Goal: Task Accomplishment & Management: Complete application form

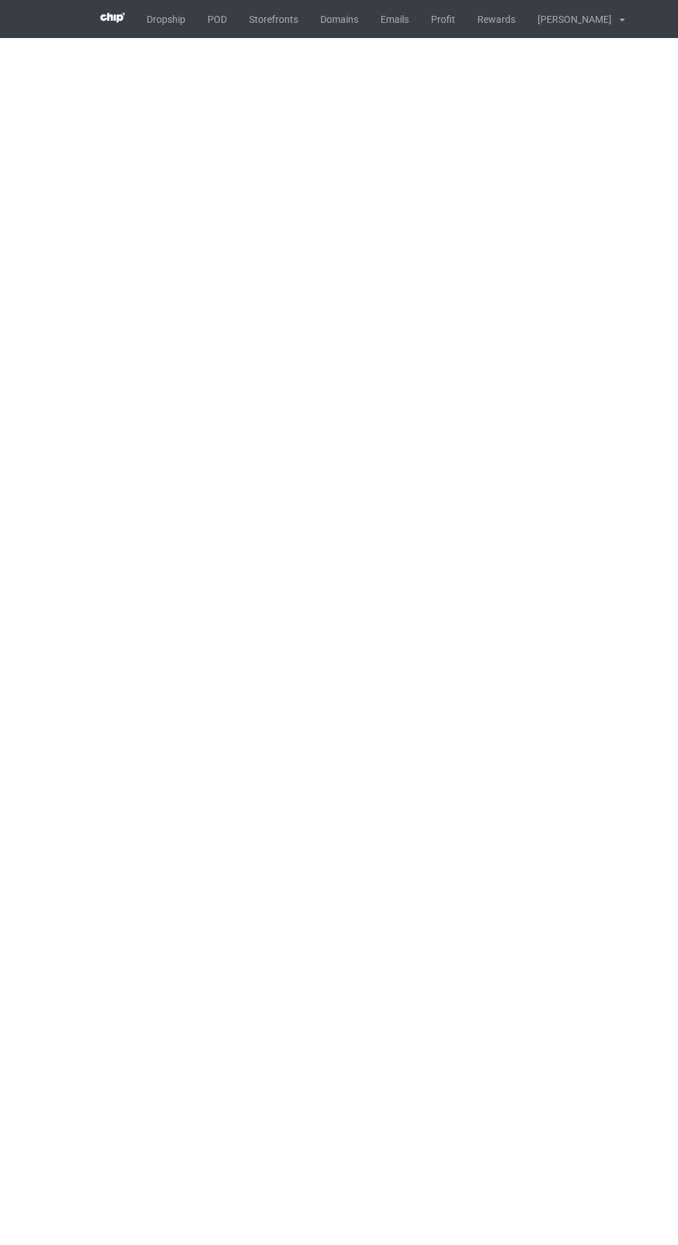
click at [42, 507] on body "Dropship POD Storefronts Domains Emails Profit Rewards [PERSON_NAME] Settings L…" at bounding box center [339, 622] width 678 height 1245
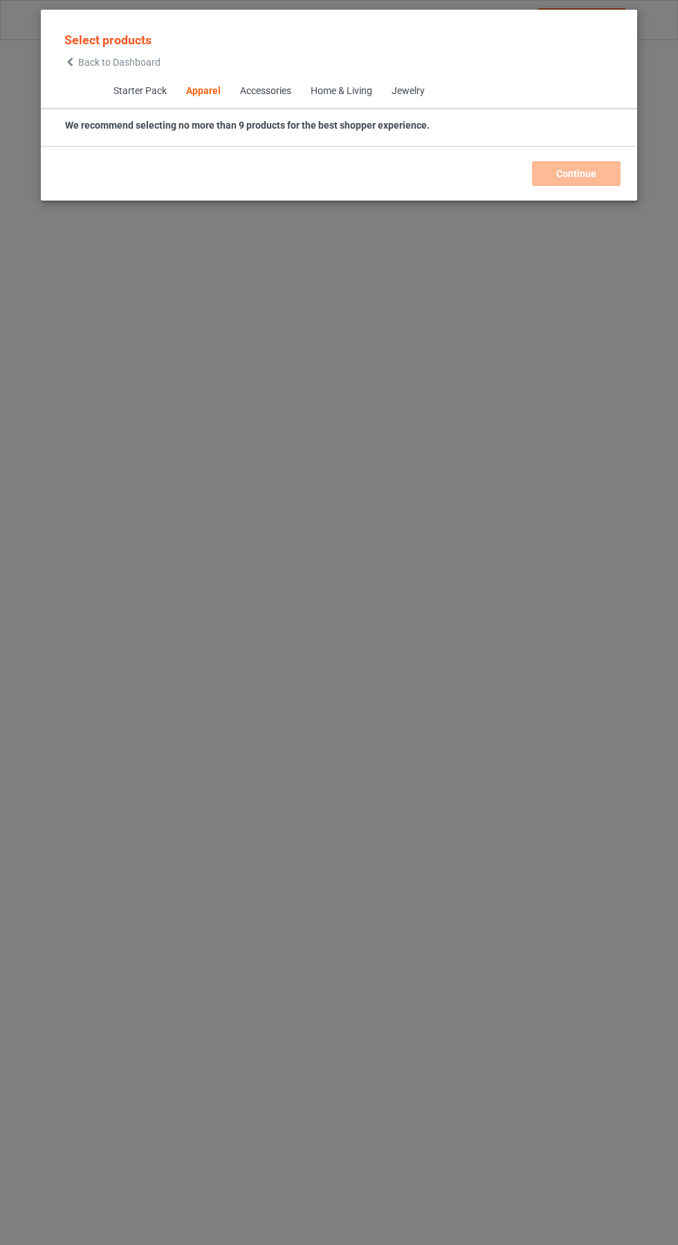
click at [70, 62] on icon at bounding box center [70, 62] width 12 height 10
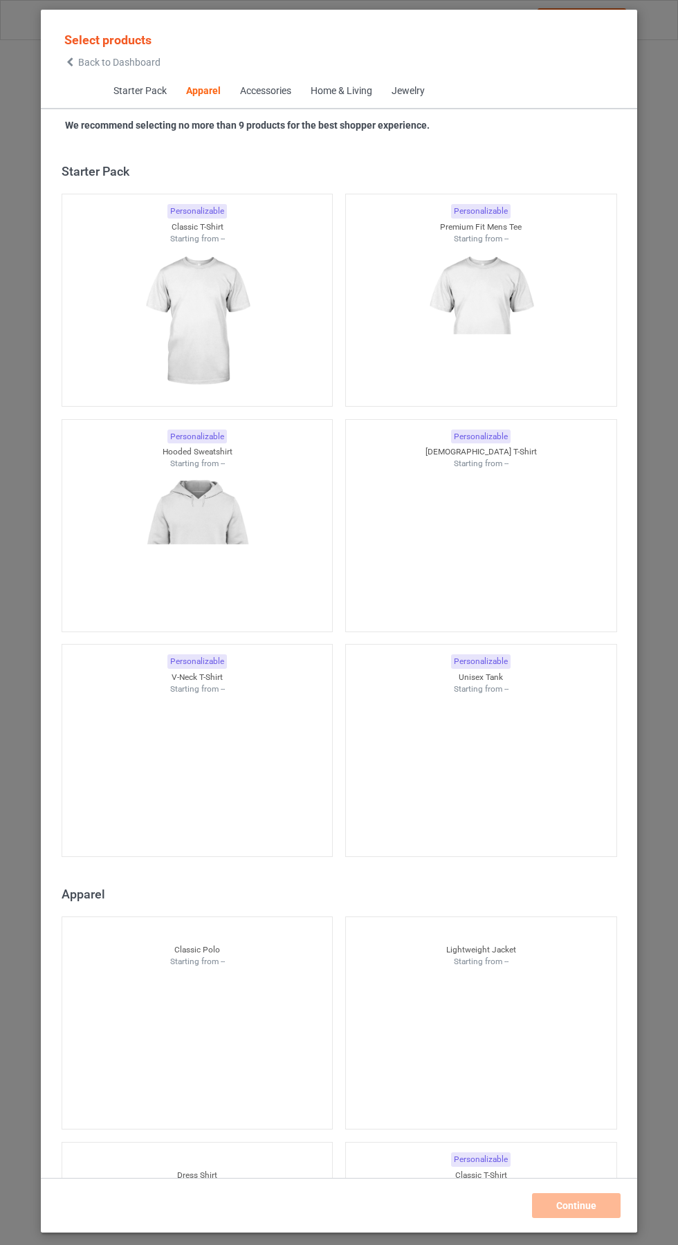
scroll to position [740, 0]
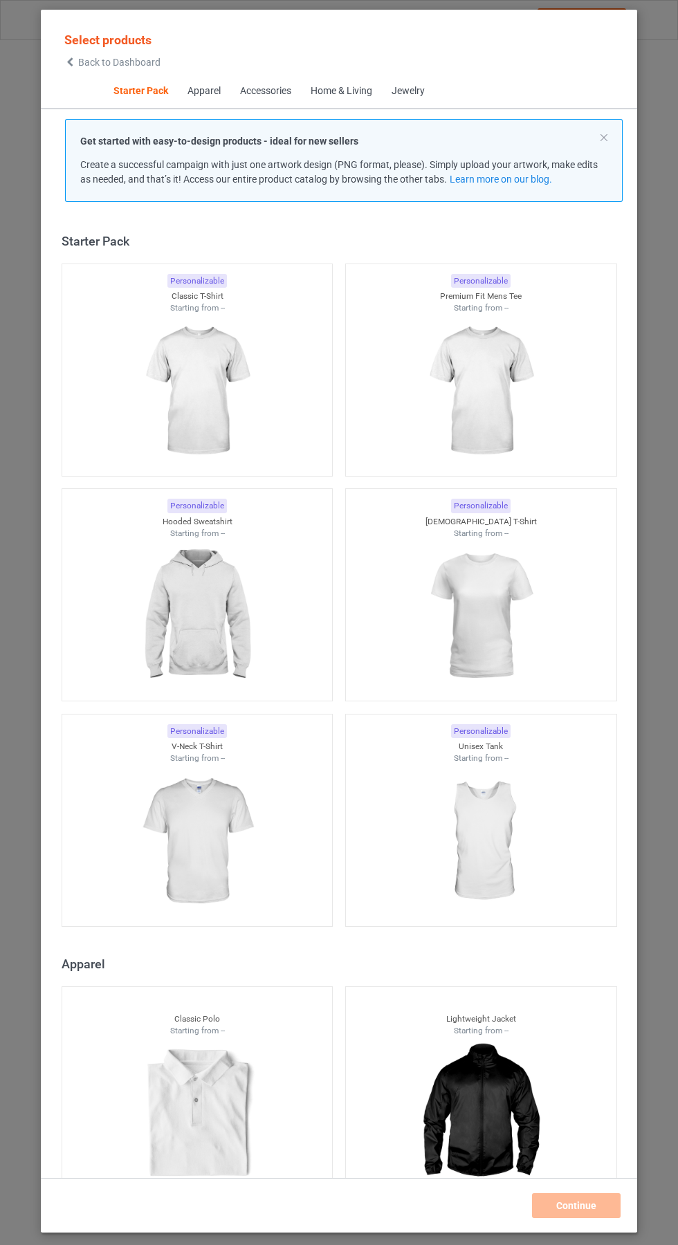
click at [208, 369] on img at bounding box center [197, 391] width 124 height 155
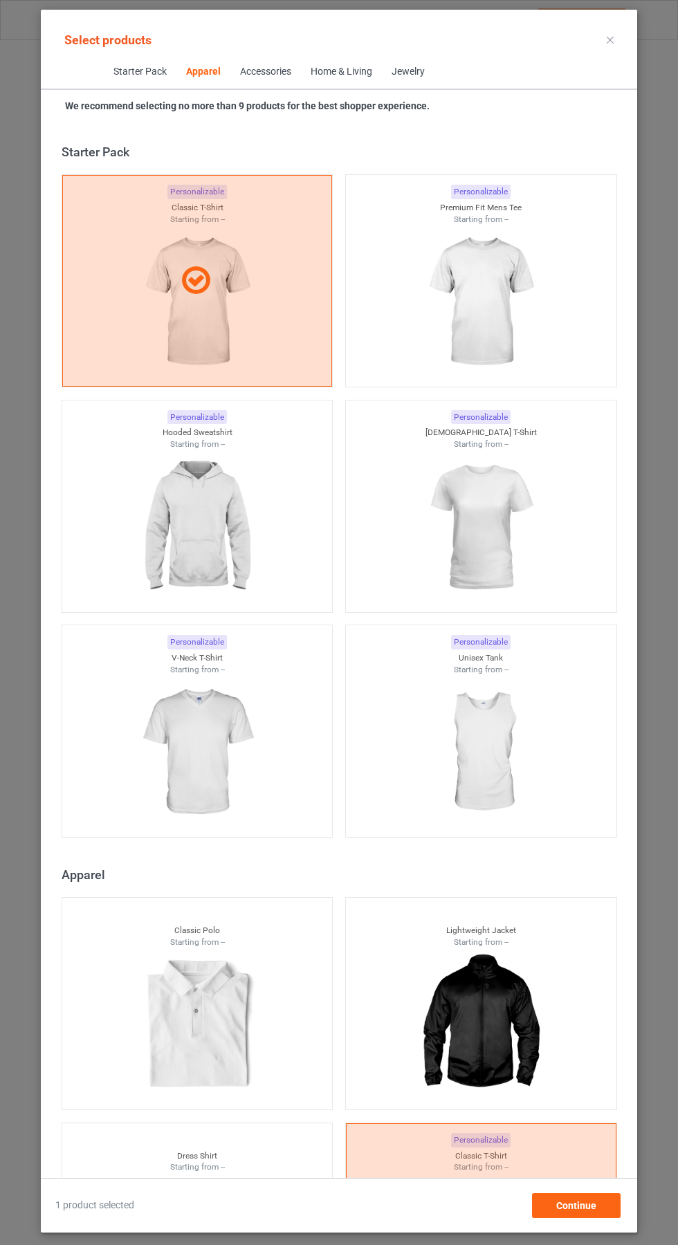
click at [483, 325] on img at bounding box center [481, 302] width 124 height 155
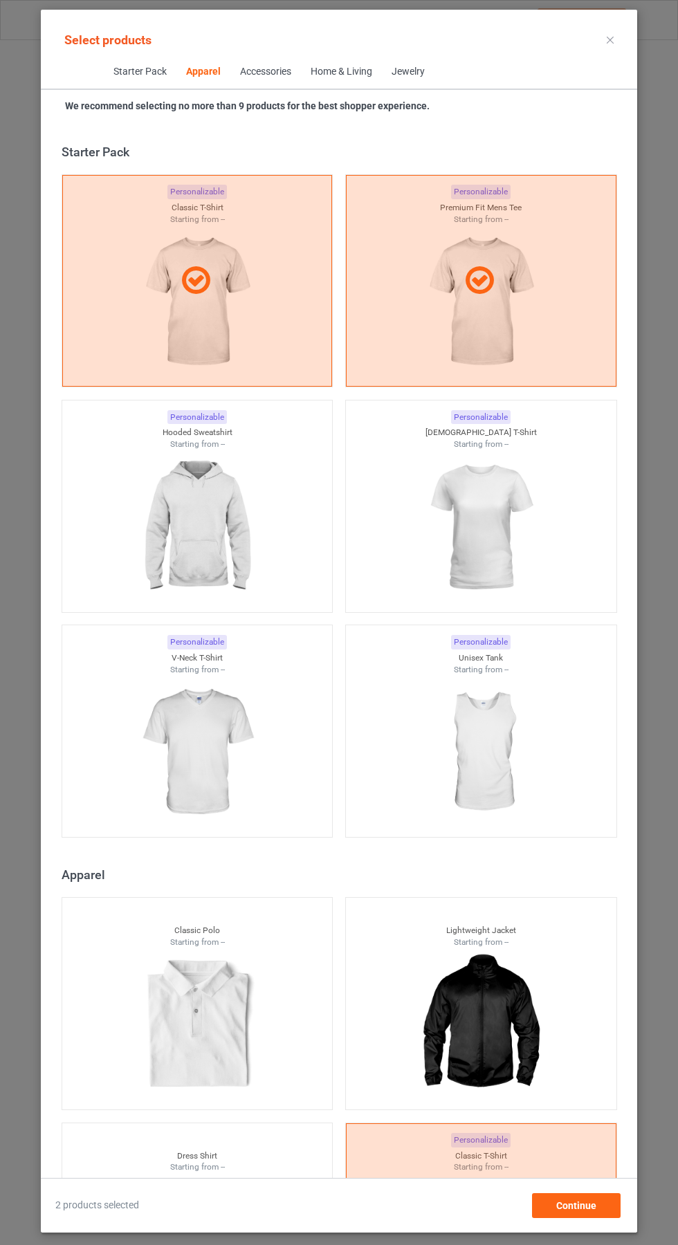
click at [496, 529] on img at bounding box center [481, 527] width 124 height 155
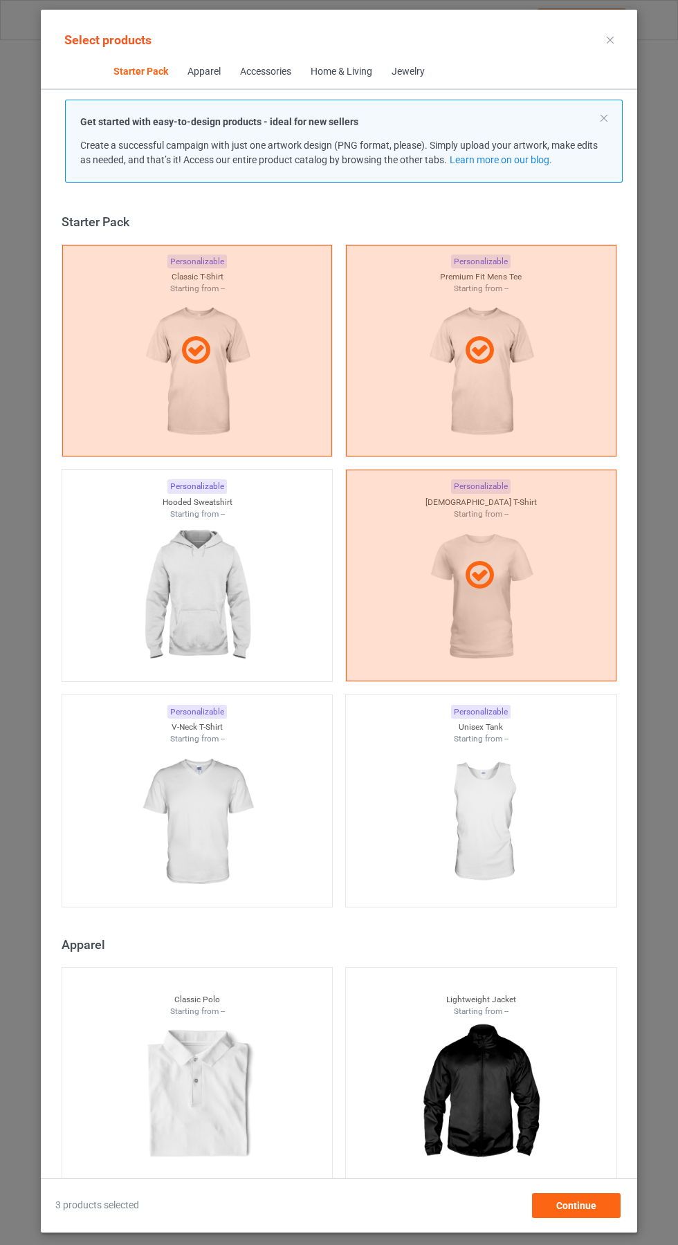
scroll to position [154, 0]
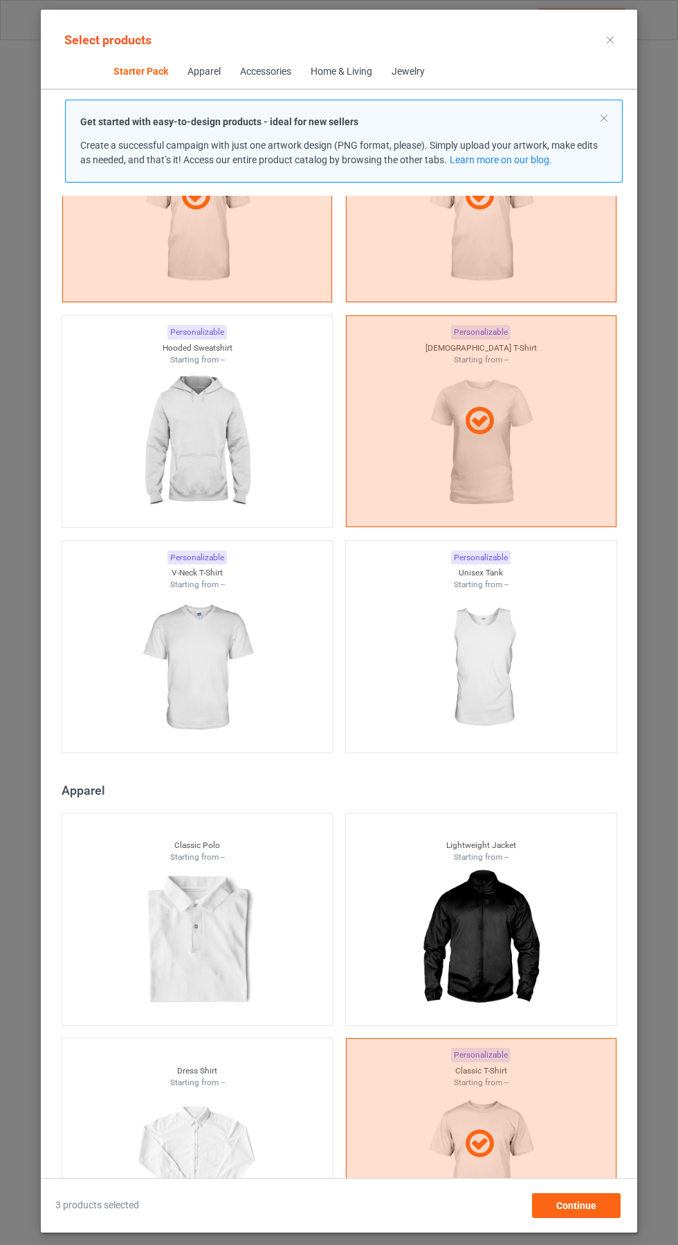
click at [195, 424] on img at bounding box center [197, 442] width 124 height 155
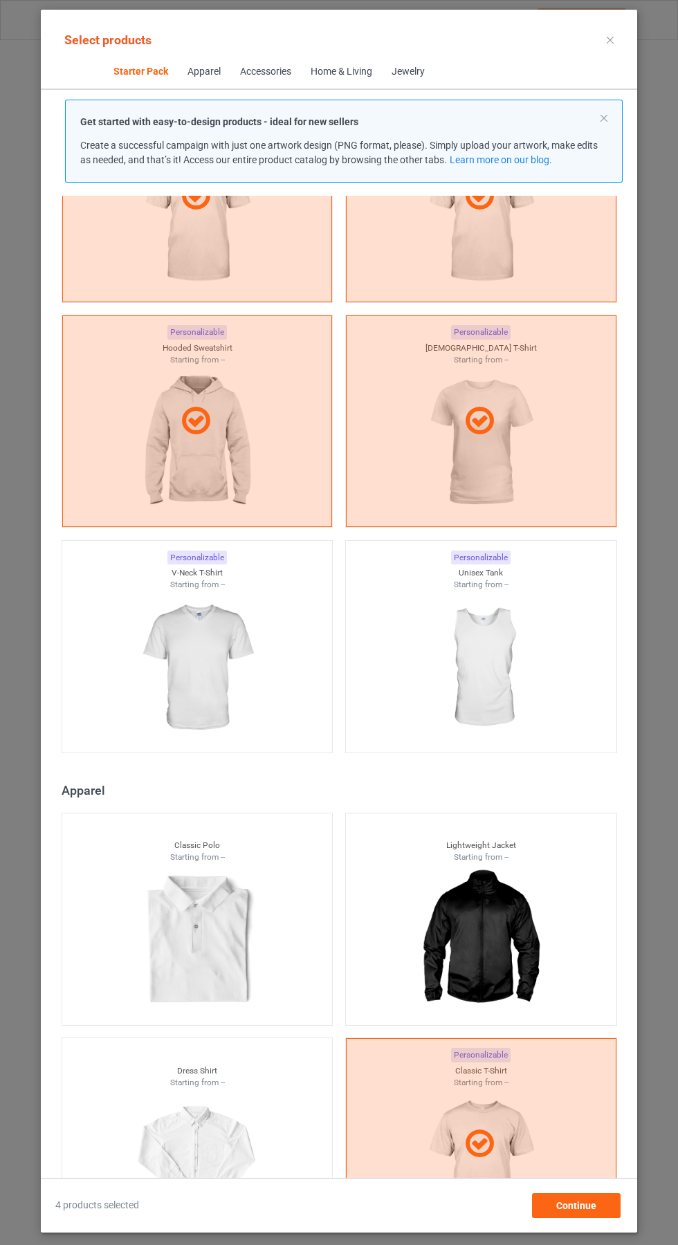
click at [221, 679] on img at bounding box center [197, 668] width 124 height 155
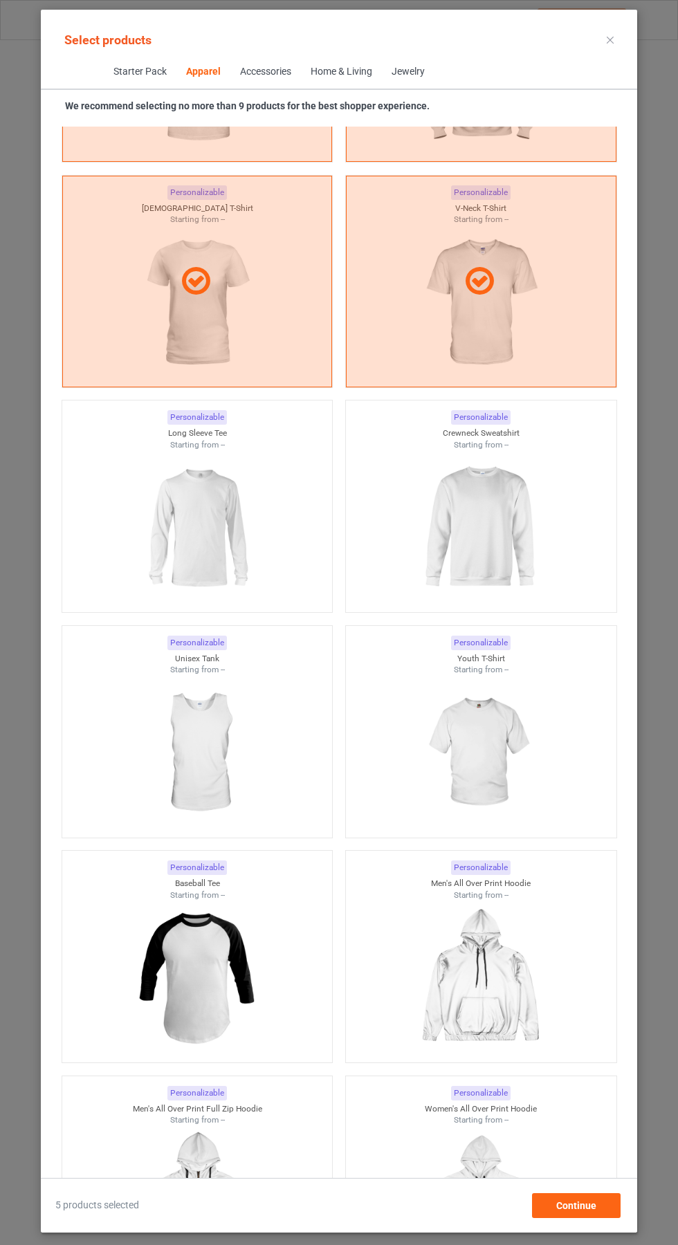
scroll to position [1399, 0]
click at [494, 521] on img at bounding box center [481, 527] width 124 height 155
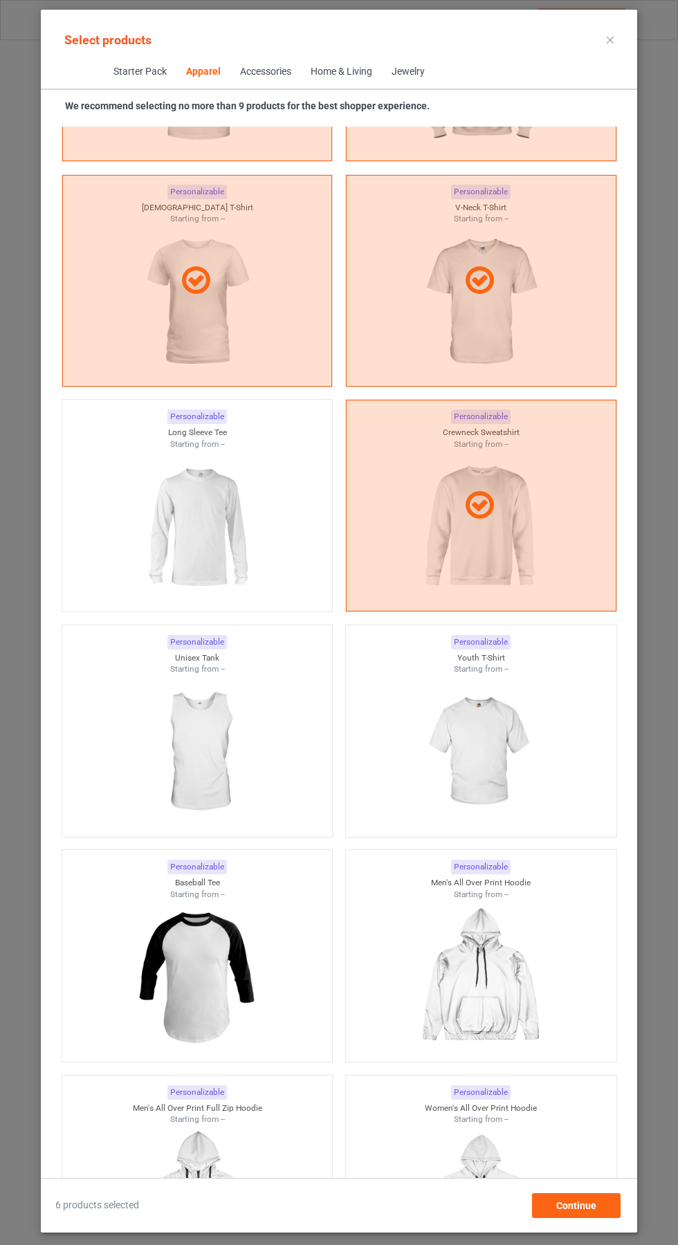
click at [207, 529] on img at bounding box center [197, 527] width 124 height 155
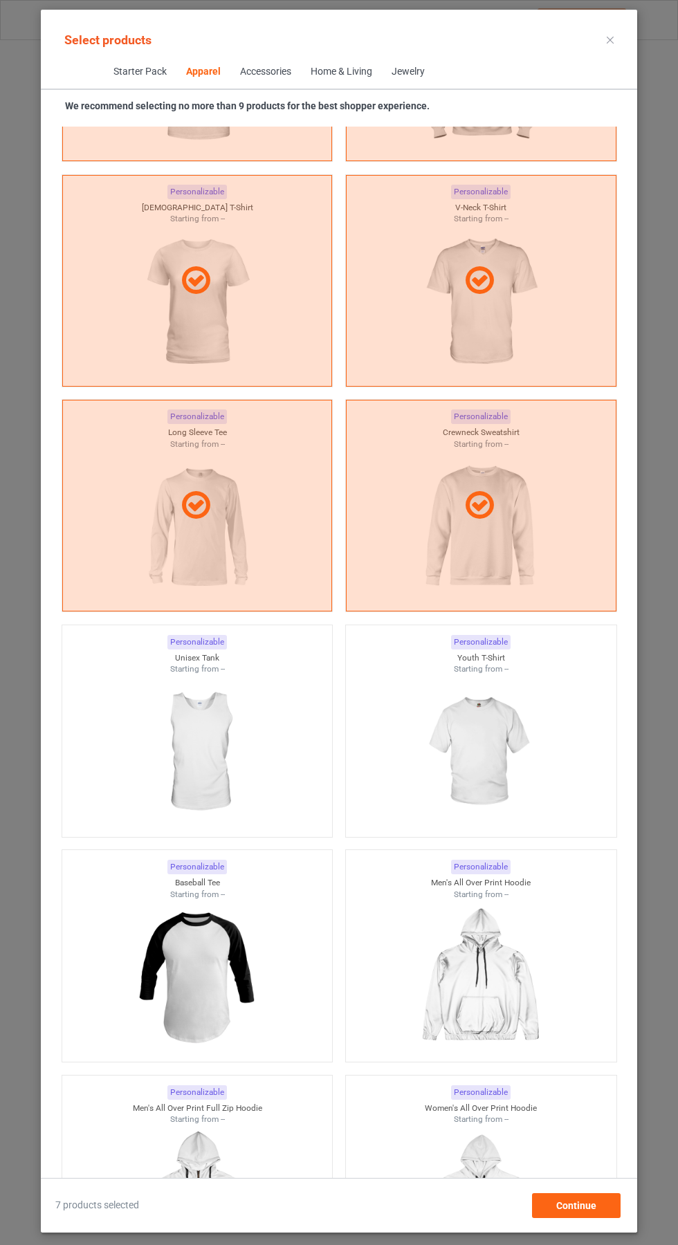
click at [610, 39] on icon at bounding box center [610, 40] width 7 height 7
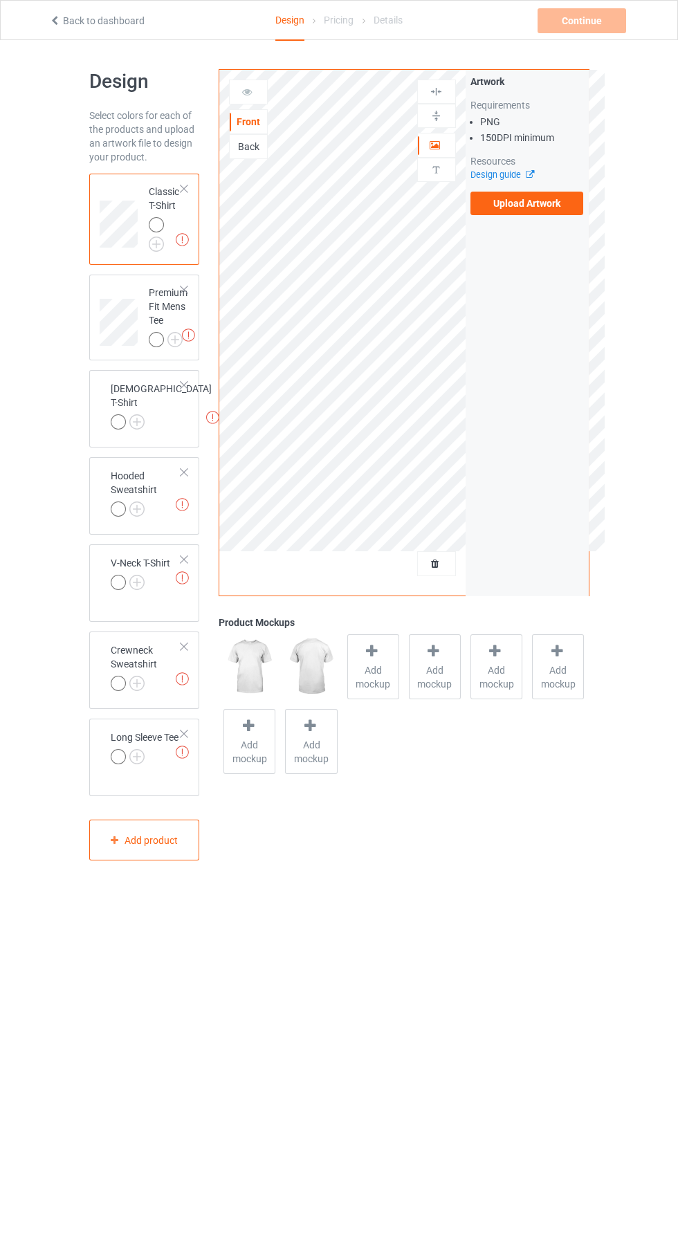
click at [536, 203] on label "Upload Artwork" at bounding box center [526, 204] width 113 height 24
click at [0, 0] on input "Upload Artwork" at bounding box center [0, 0] width 0 height 0
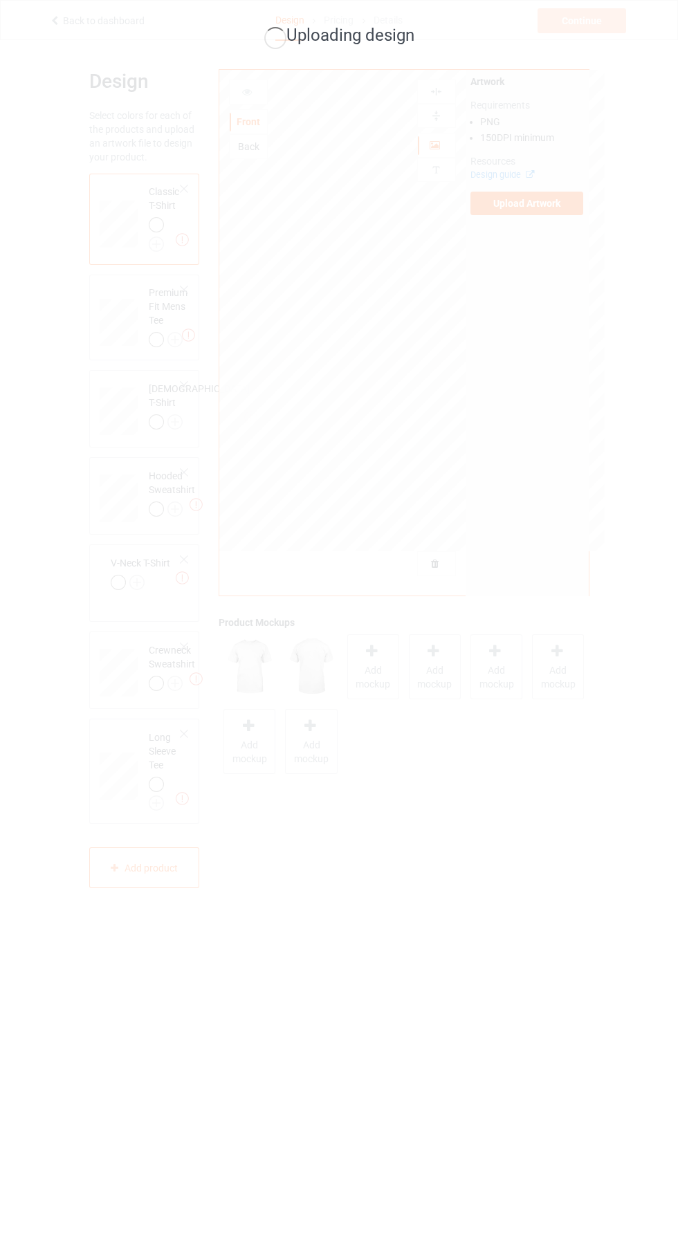
click at [631, 432] on div "Uploading design" at bounding box center [339, 622] width 678 height 1245
click at [596, 466] on div "Uploading design" at bounding box center [339, 622] width 678 height 1245
click at [655, 342] on div "Uploading design" at bounding box center [339, 622] width 678 height 1245
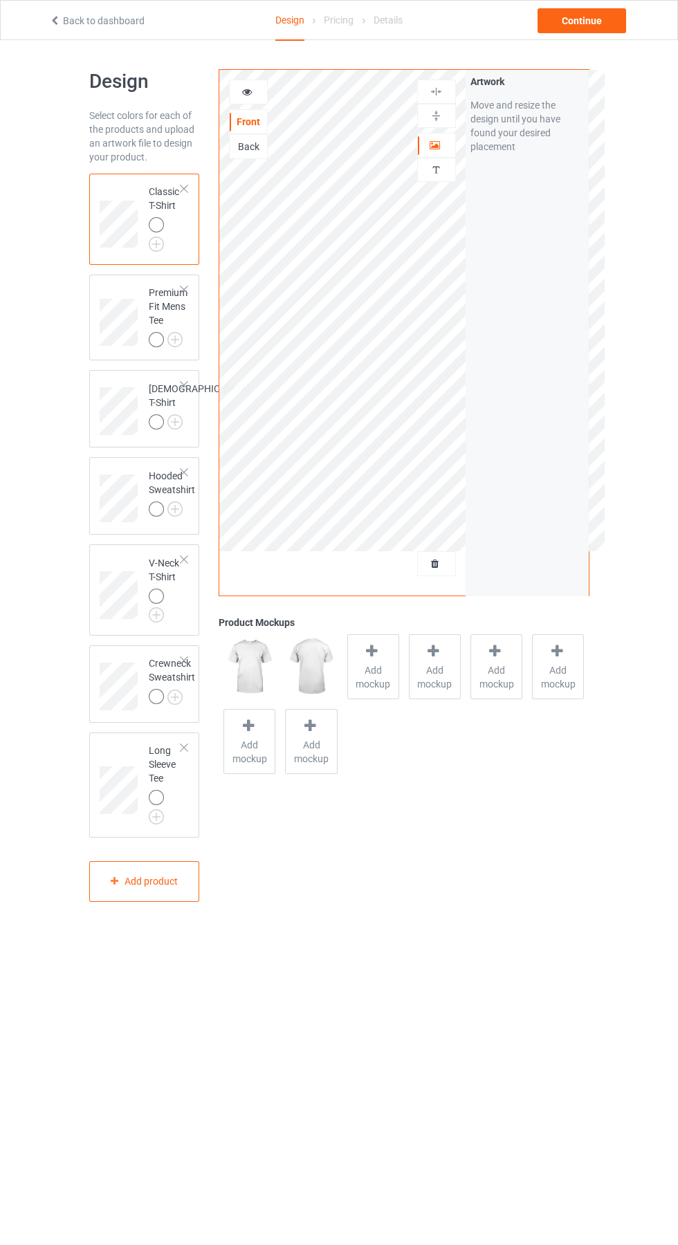
click at [372, 651] on icon at bounding box center [371, 651] width 17 height 15
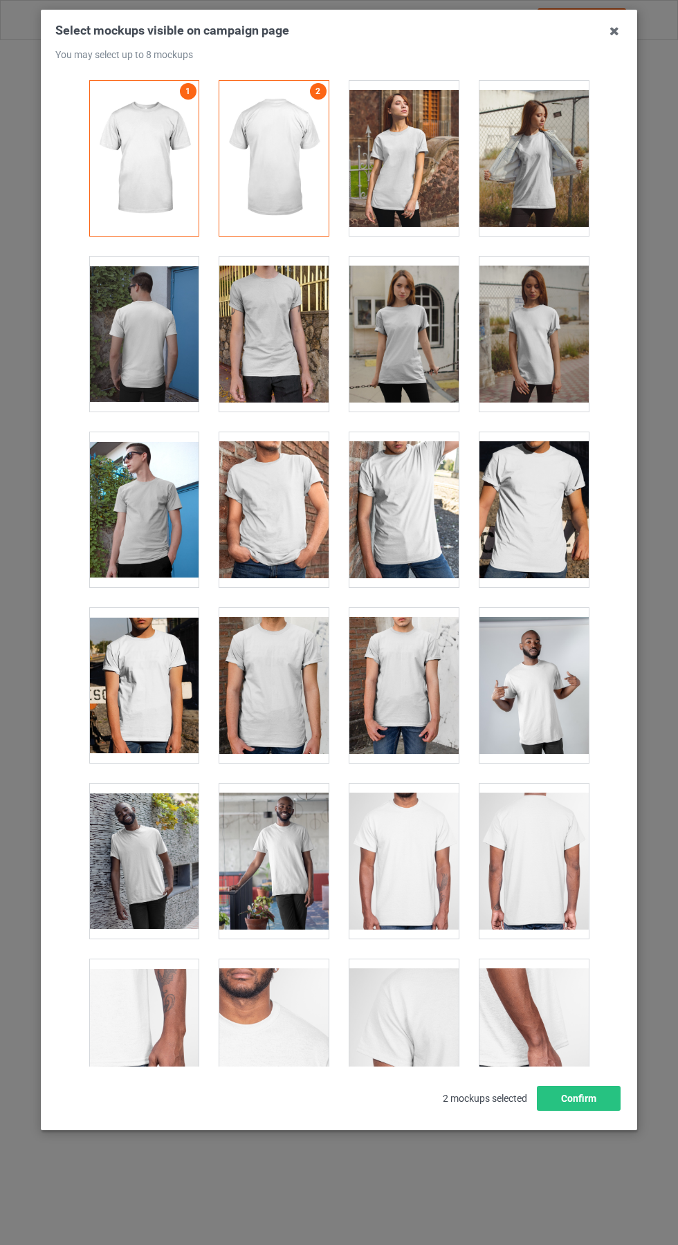
click at [409, 849] on div at bounding box center [403, 861] width 109 height 155
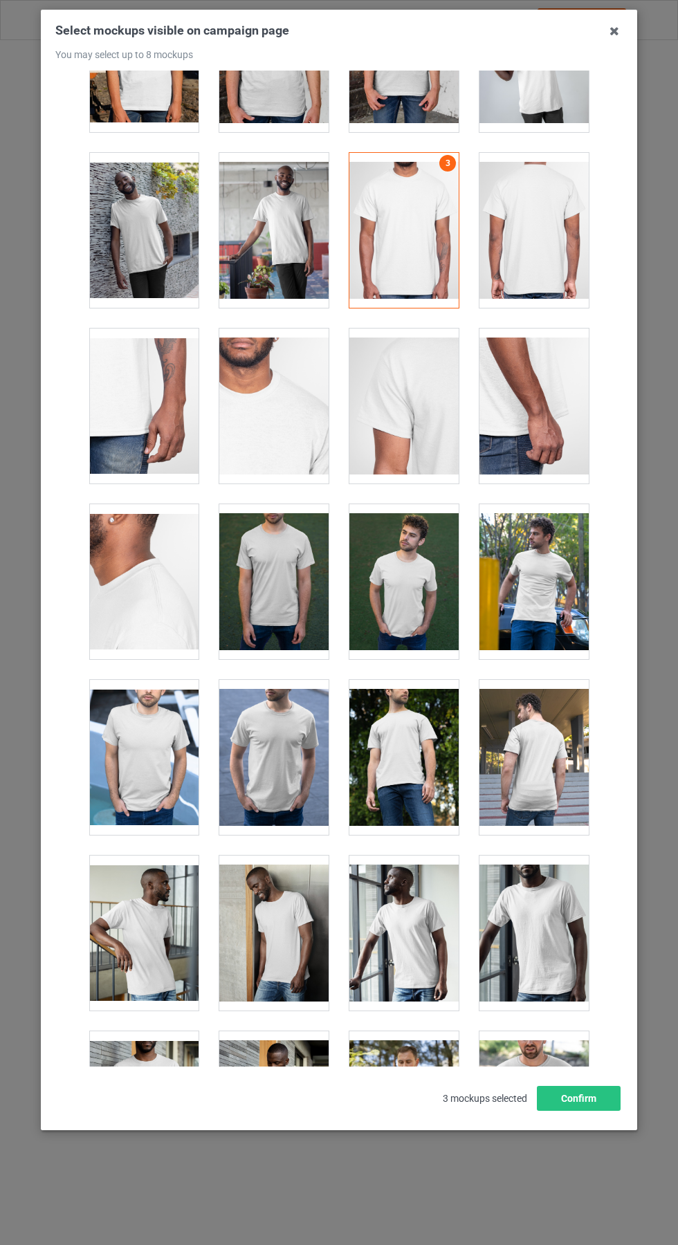
scroll to position [633, 0]
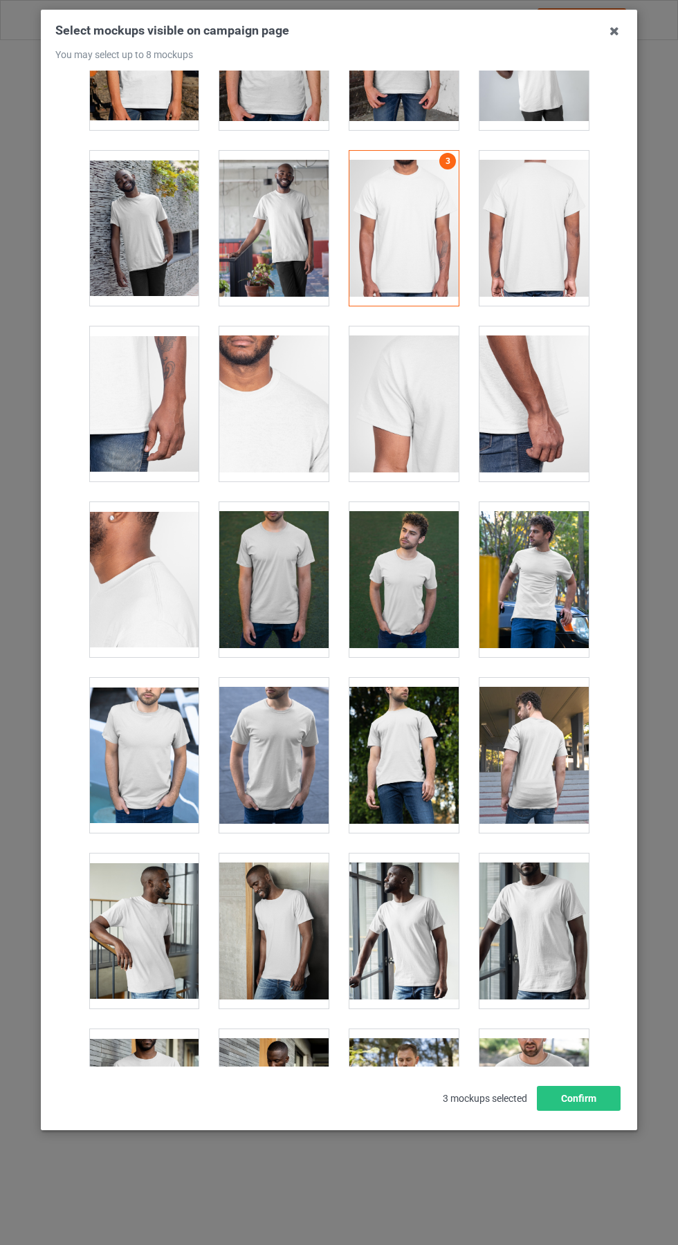
click at [537, 1093] on div at bounding box center [533, 1107] width 109 height 155
click at [619, 37] on icon at bounding box center [614, 31] width 22 height 22
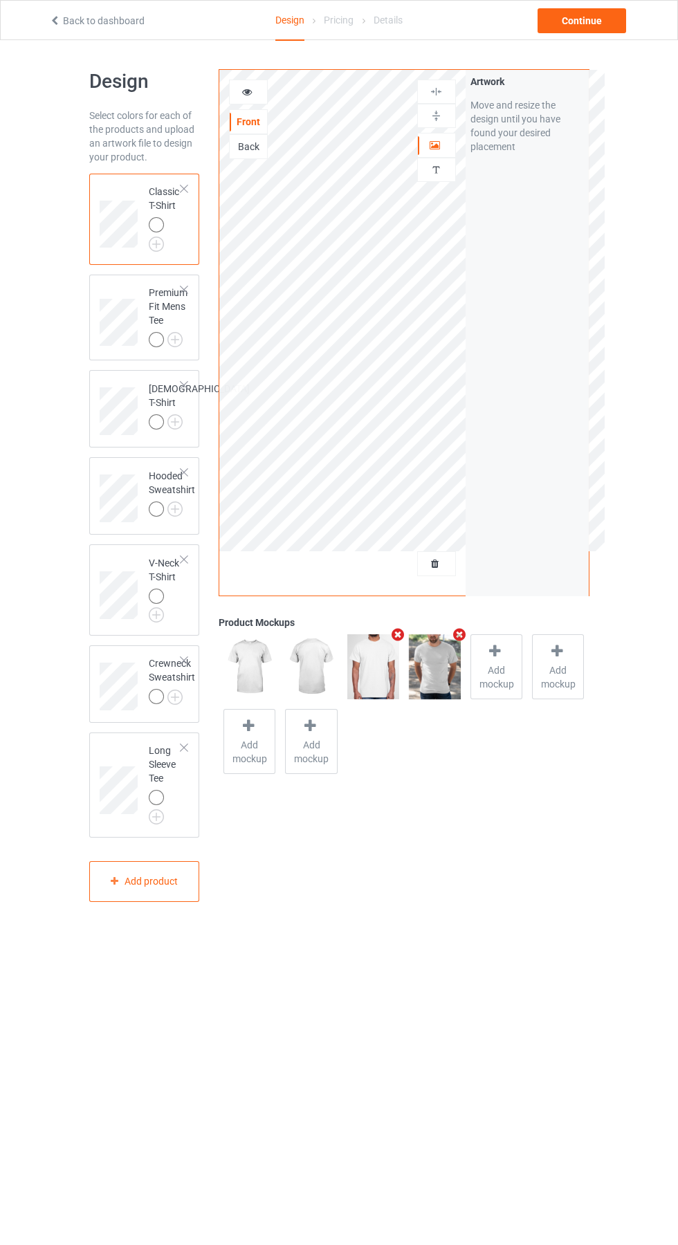
click at [248, 92] on icon at bounding box center [247, 90] width 12 height 10
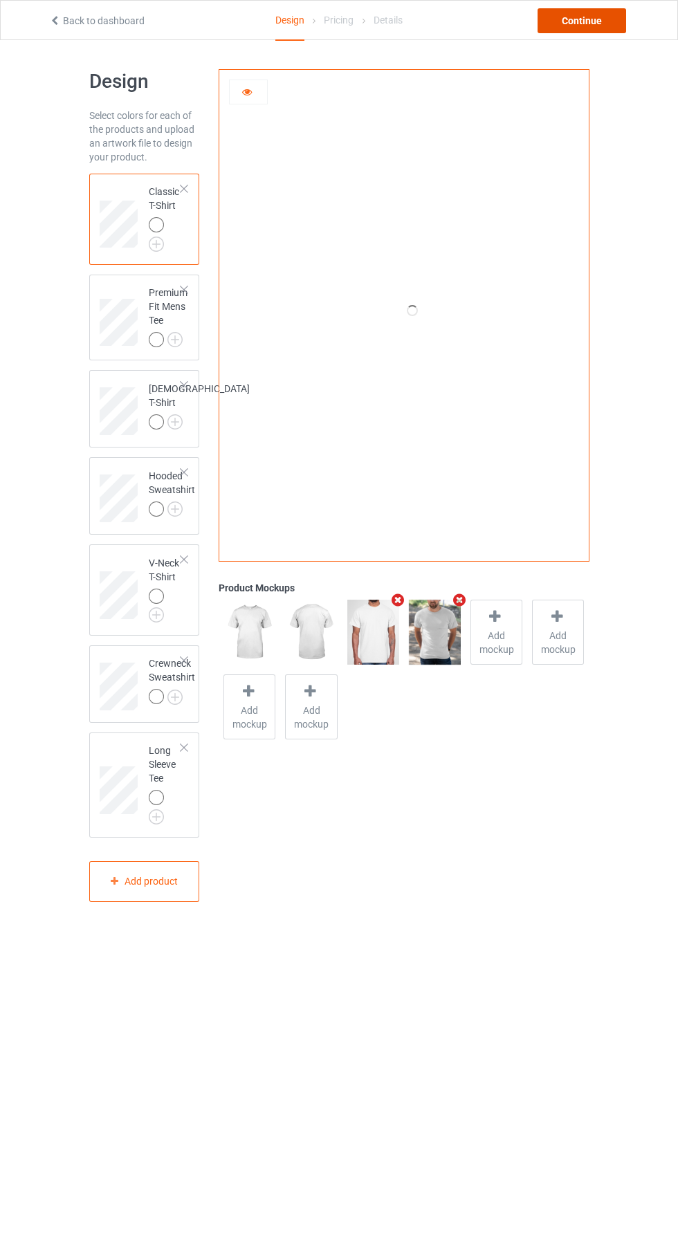
click at [568, 22] on div "Continue" at bounding box center [582, 20] width 89 height 25
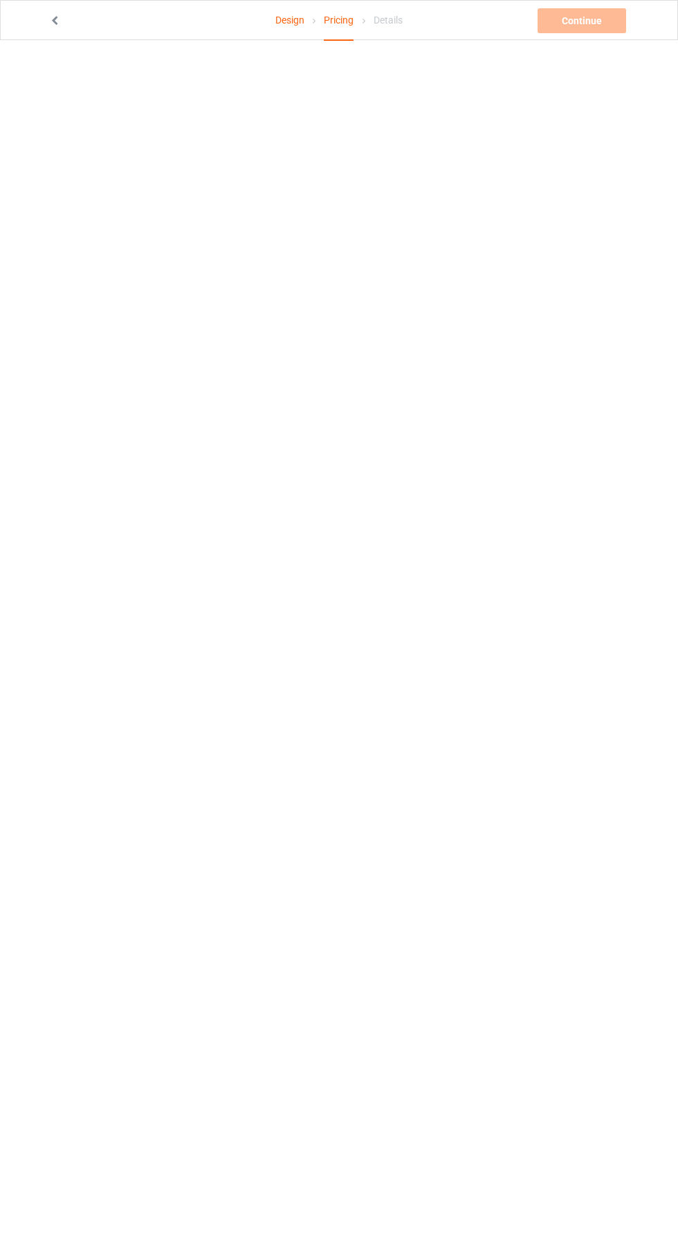
click at [60, 19] on icon at bounding box center [55, 19] width 12 height 10
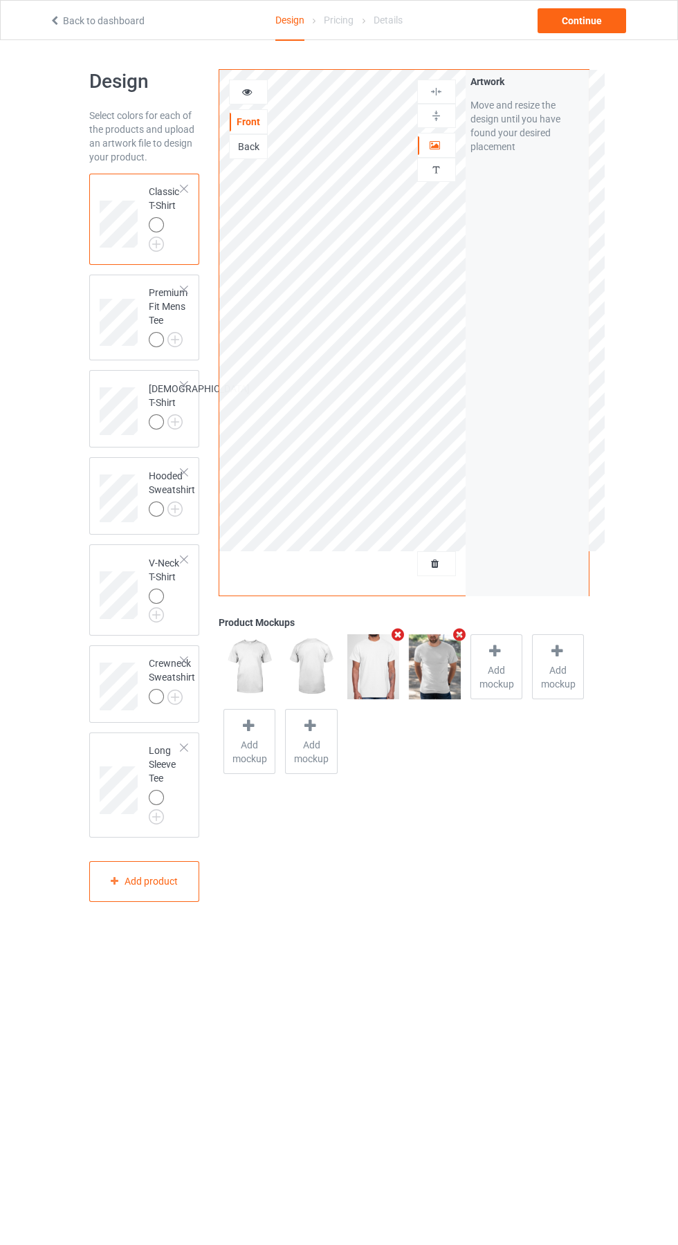
click at [257, 95] on div at bounding box center [248, 92] width 37 height 14
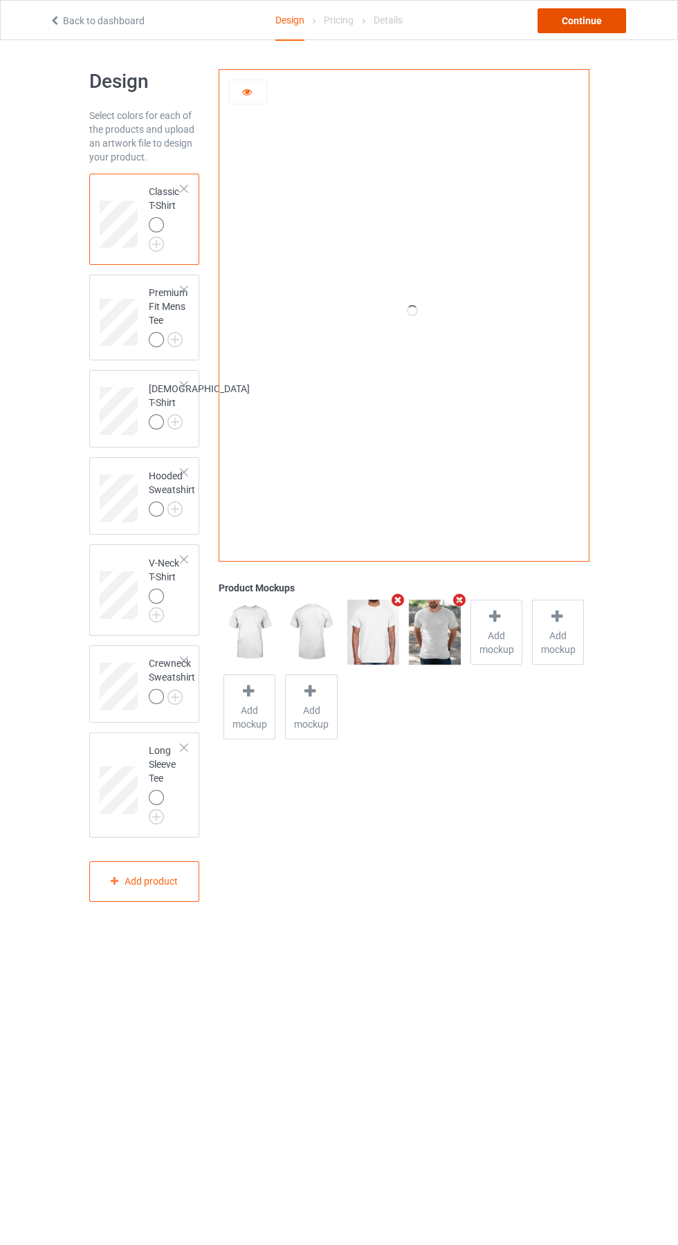
click at [583, 20] on div "Continue" at bounding box center [582, 20] width 89 height 25
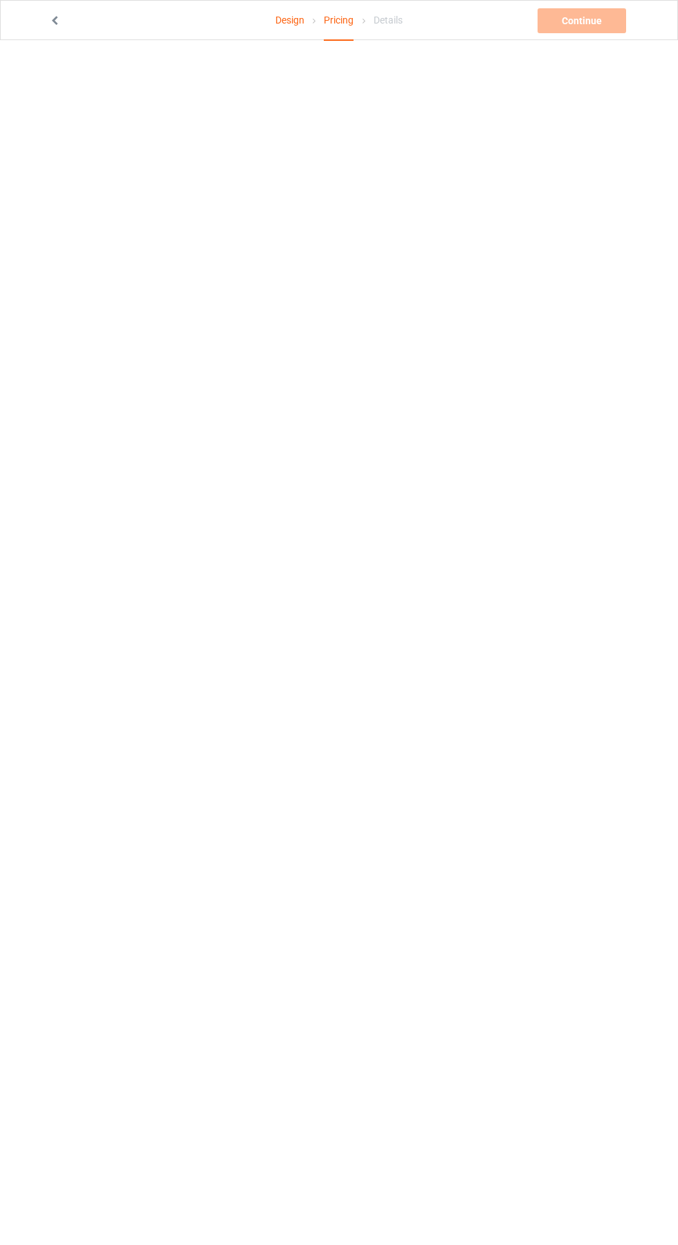
click at [56, 21] on icon at bounding box center [55, 19] width 12 height 10
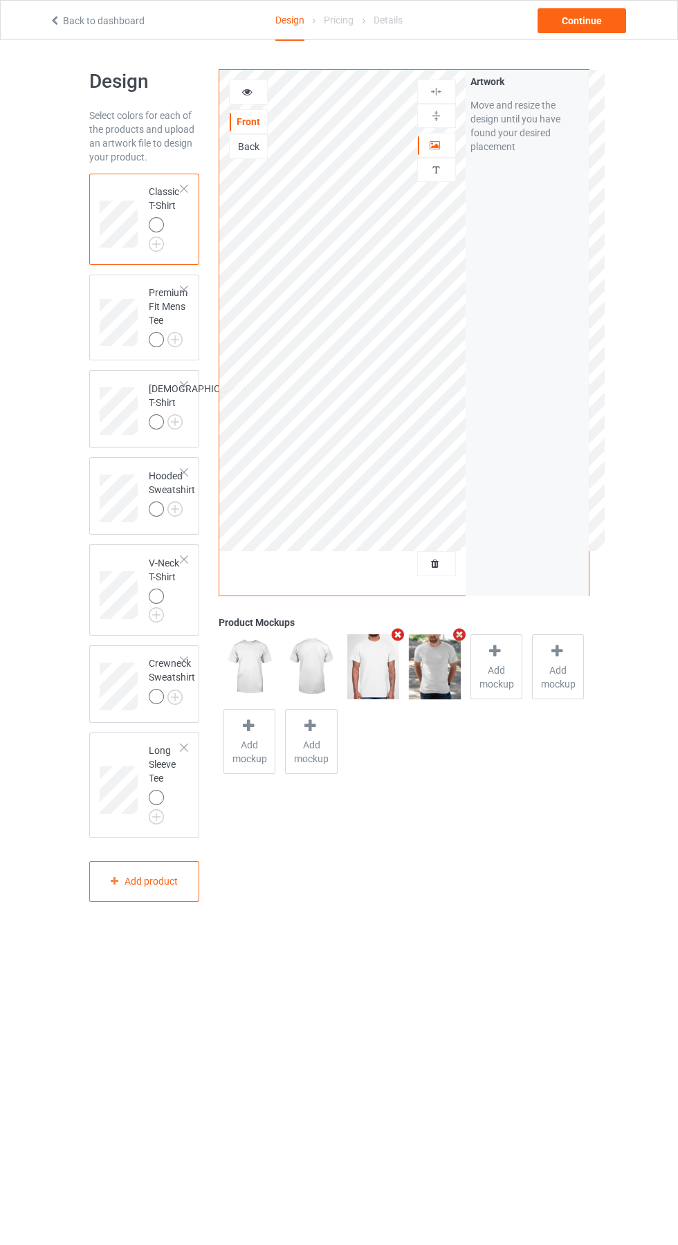
click at [255, 96] on div at bounding box center [248, 92] width 37 height 14
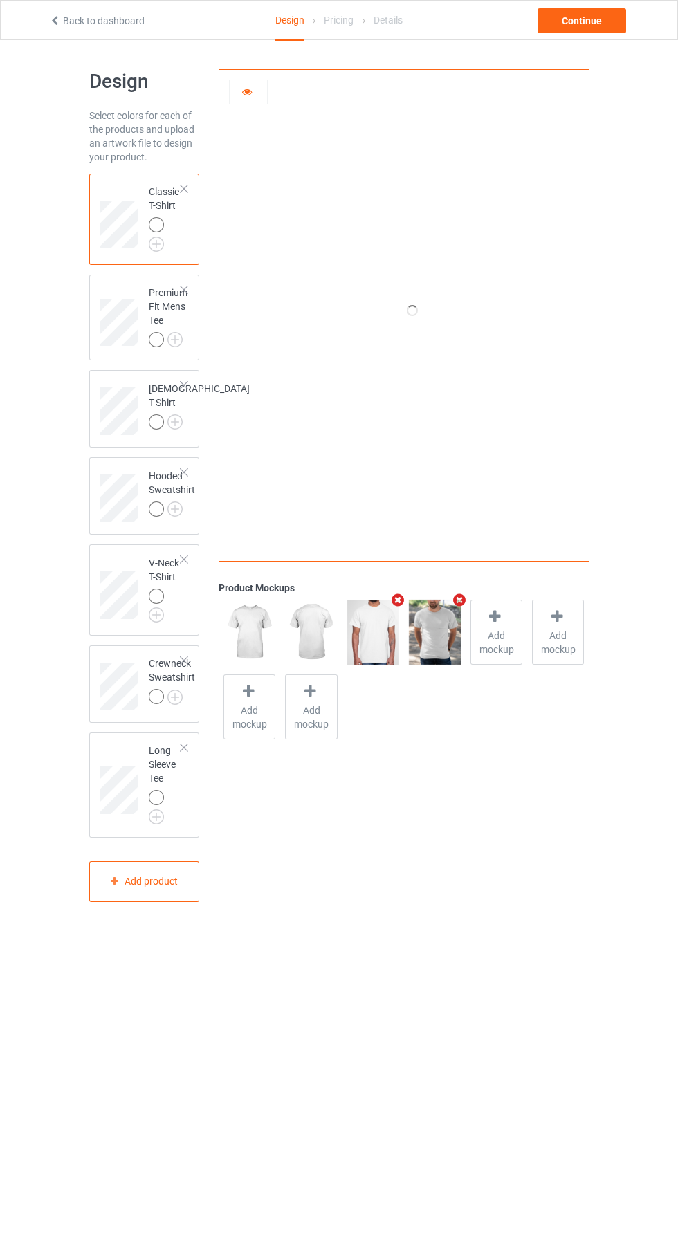
click at [651, 205] on div "Design Select colors for each of the products and upload an artwork file to des…" at bounding box center [339, 485] width 678 height 891
click at [596, 21] on div "Continue" at bounding box center [582, 20] width 89 height 25
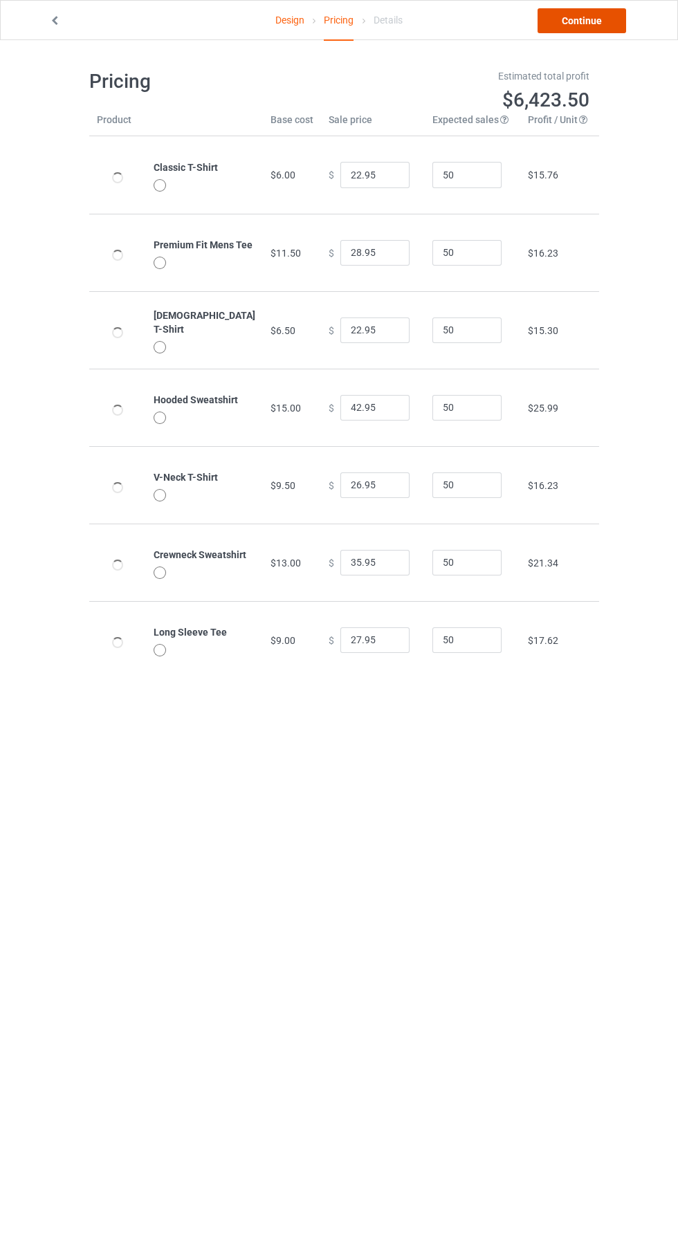
click at [591, 28] on link "Continue" at bounding box center [582, 20] width 89 height 25
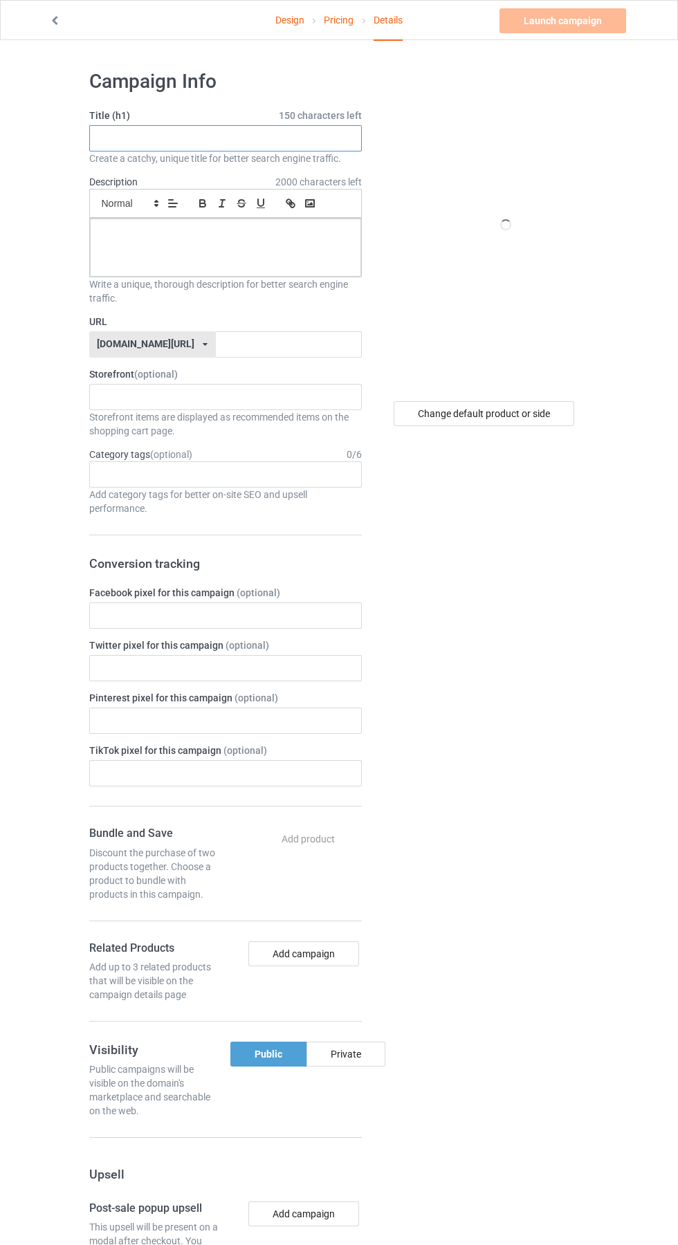
click at [147, 138] on input "text" at bounding box center [225, 138] width 273 height 26
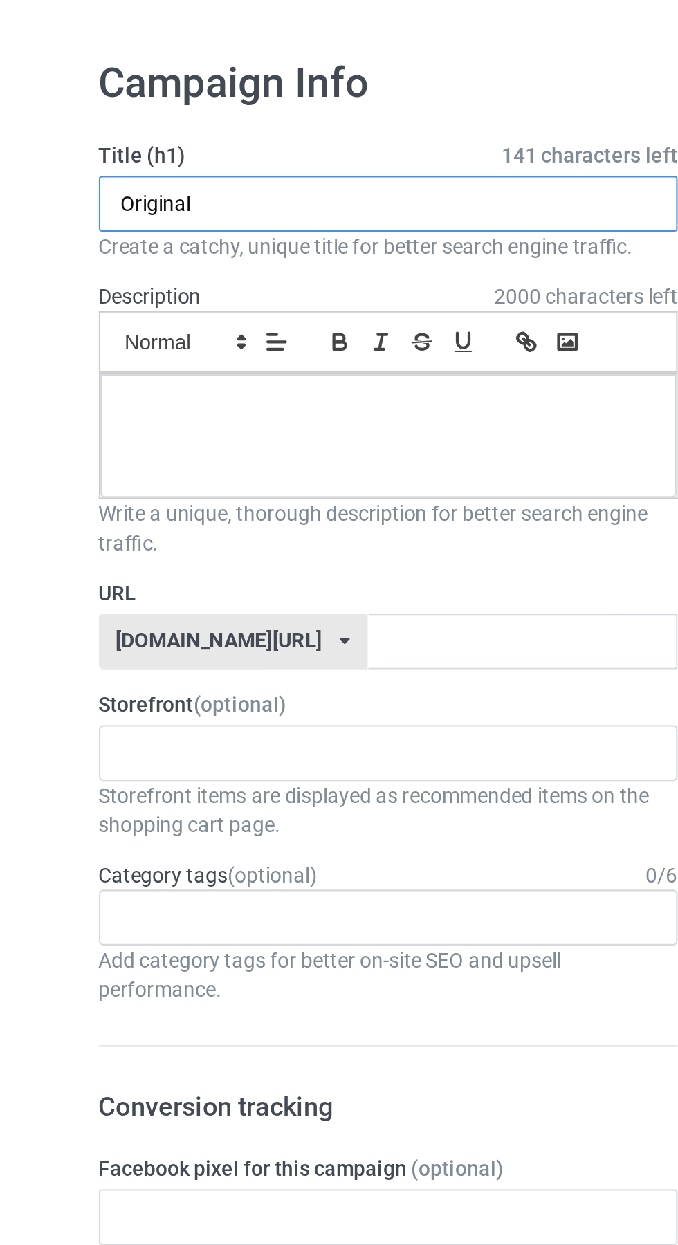
type input "Original"
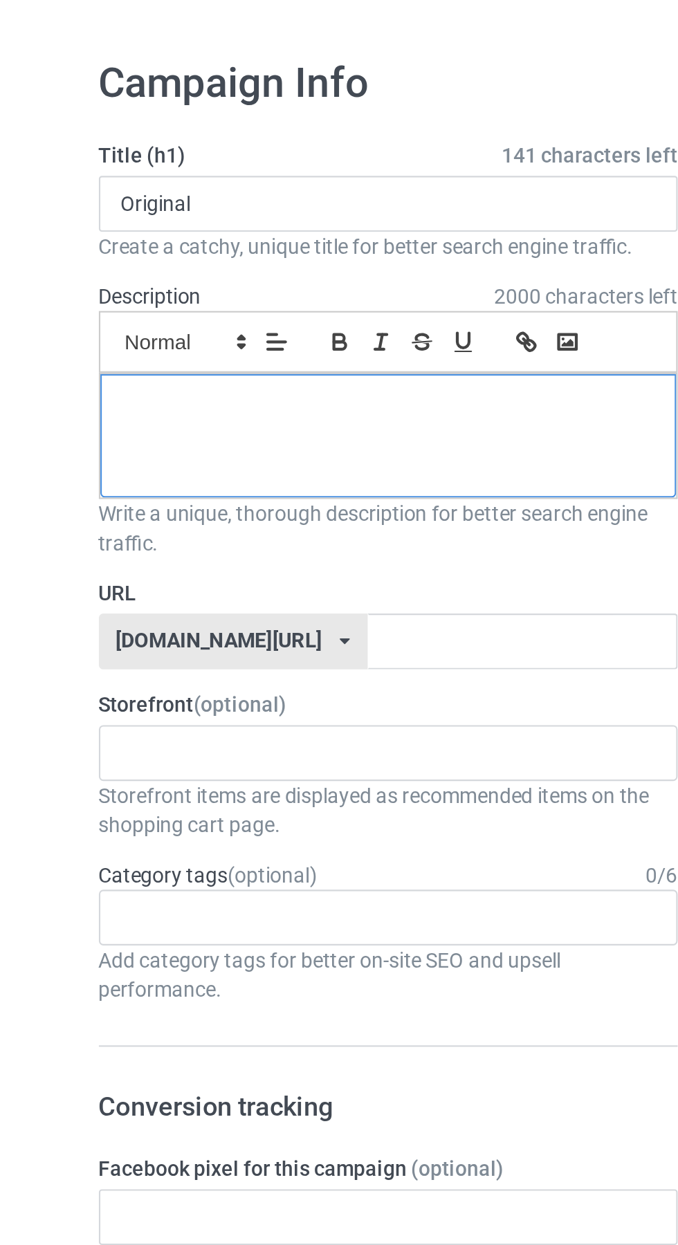
click at [190, 237] on p at bounding box center [225, 234] width 249 height 13
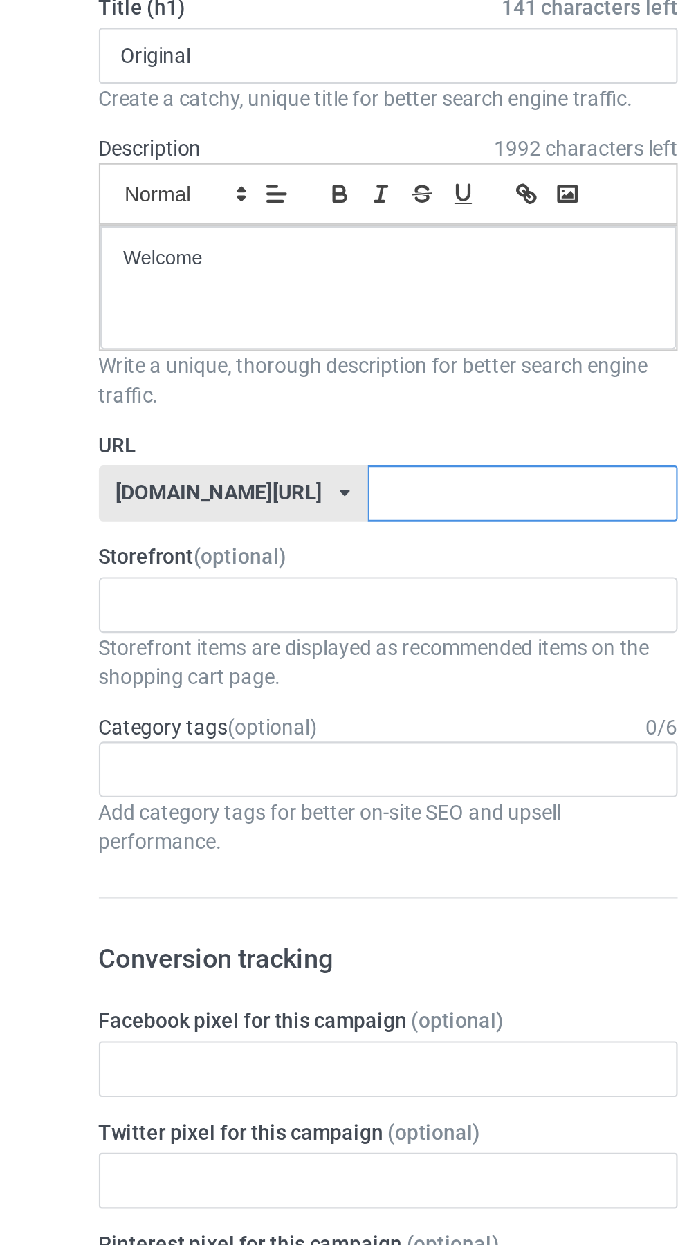
click at [248, 345] on input "text" at bounding box center [289, 344] width 146 height 26
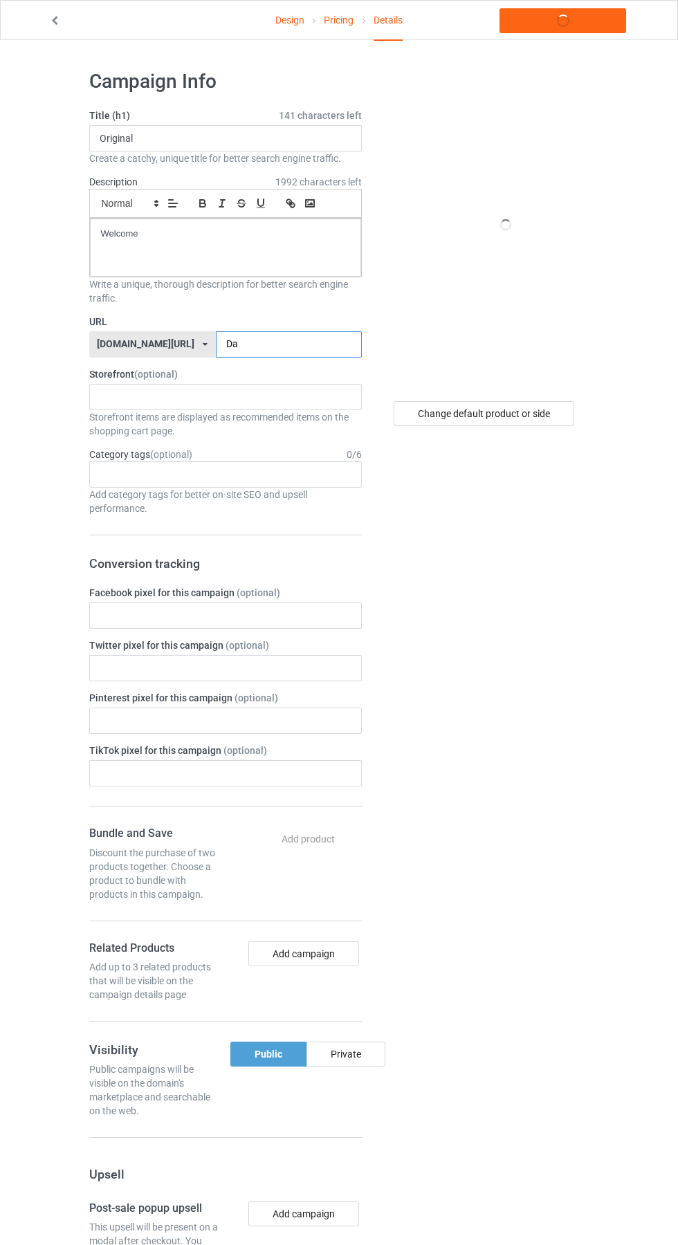
type input "Da"
click at [643, 142] on div "Design Pricing Details Launch campaign Campaign Info Title (h1) 141 characters …" at bounding box center [339, 840] width 678 height 1601
click at [567, 21] on link "Launch campaign" at bounding box center [563, 20] width 127 height 25
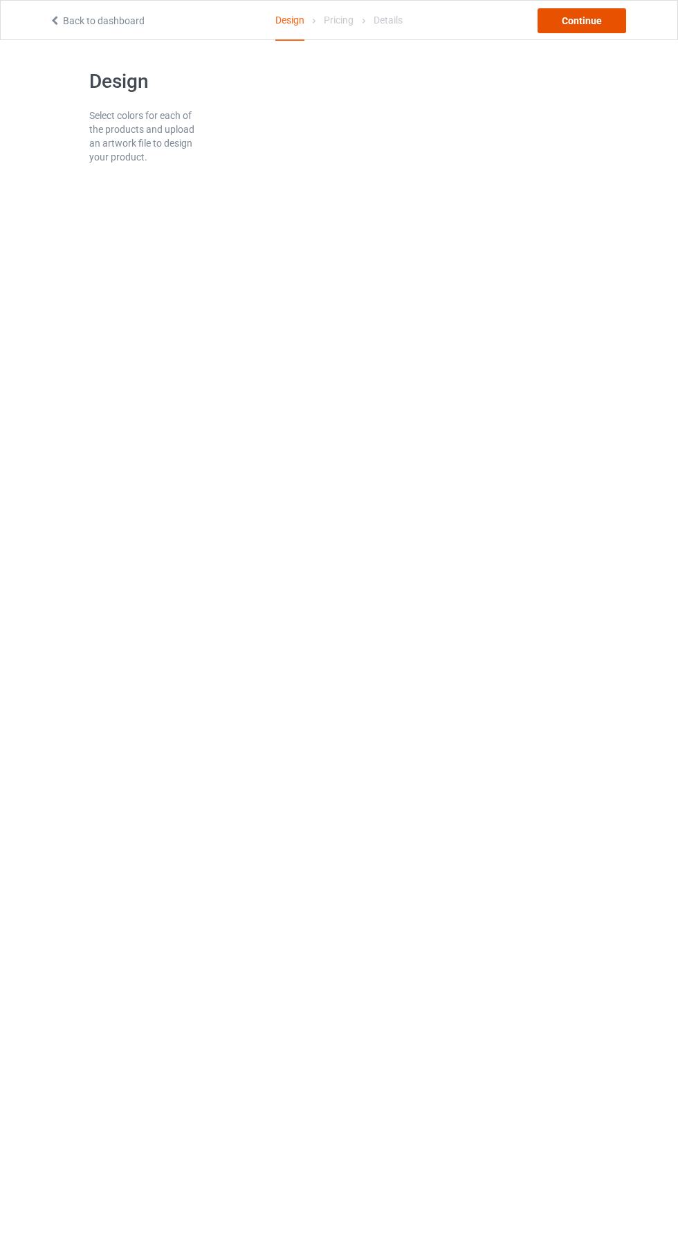
click at [587, 21] on div "Continue" at bounding box center [582, 20] width 89 height 25
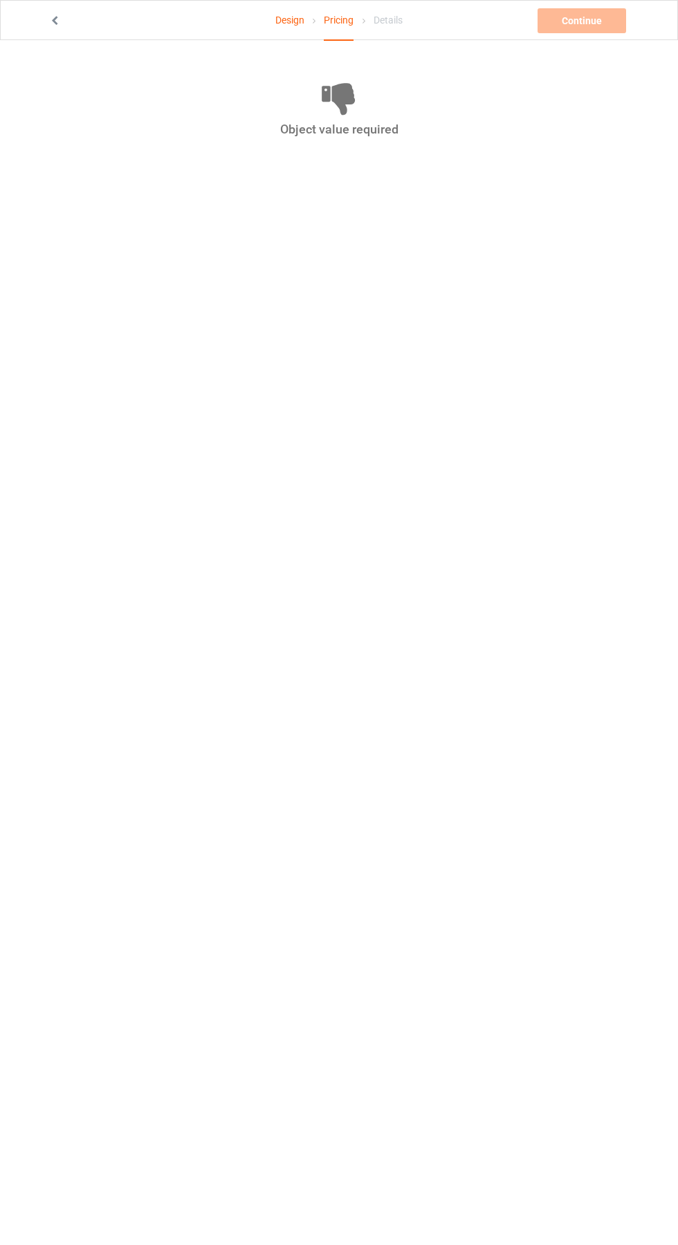
click at [56, 21] on icon at bounding box center [55, 19] width 12 height 10
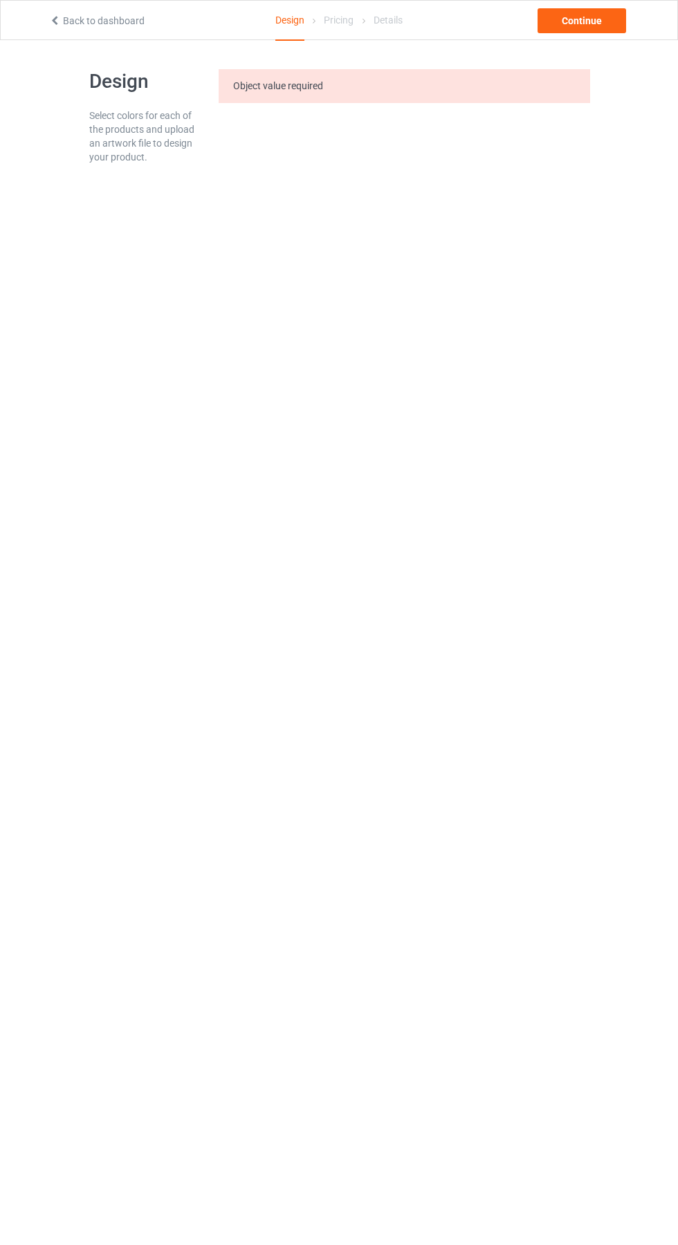
click at [55, 18] on icon at bounding box center [55, 19] width 12 height 10
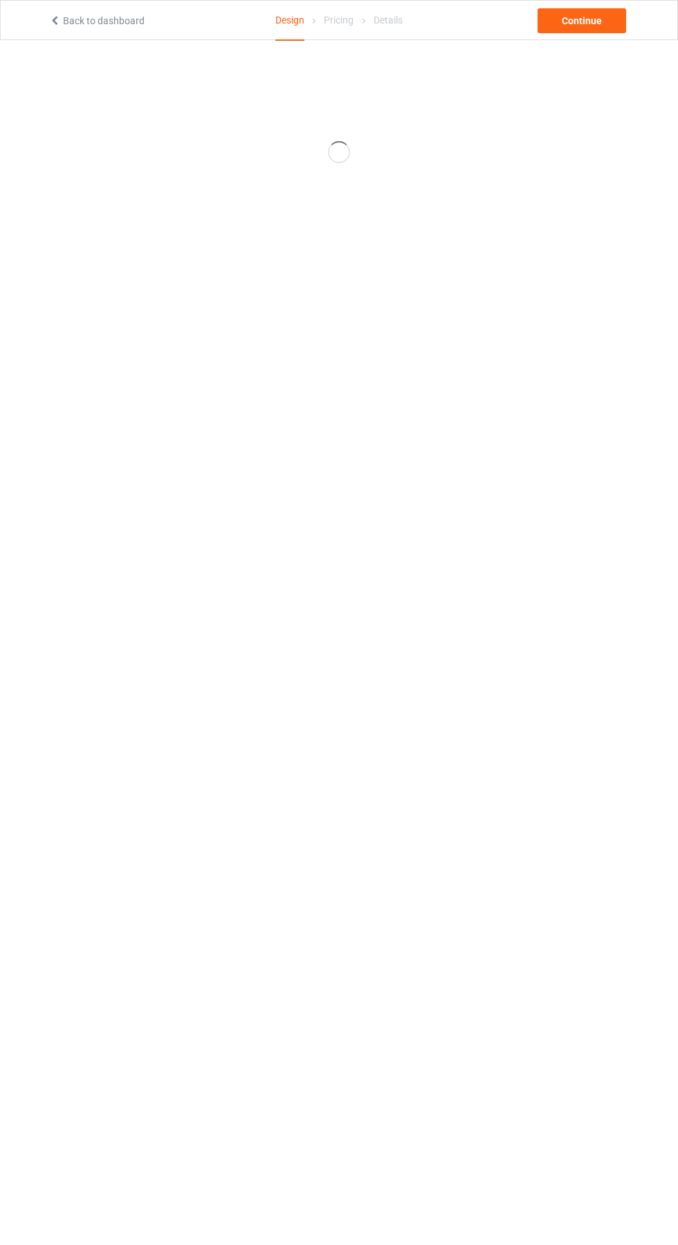
click at [614, 753] on body "Back to dashboard Design Pricing Details Continue" at bounding box center [339, 760] width 678 height 1245
click at [578, 19] on div "Continue" at bounding box center [582, 20] width 89 height 25
click at [61, 23] on link at bounding box center [56, 20] width 14 height 11
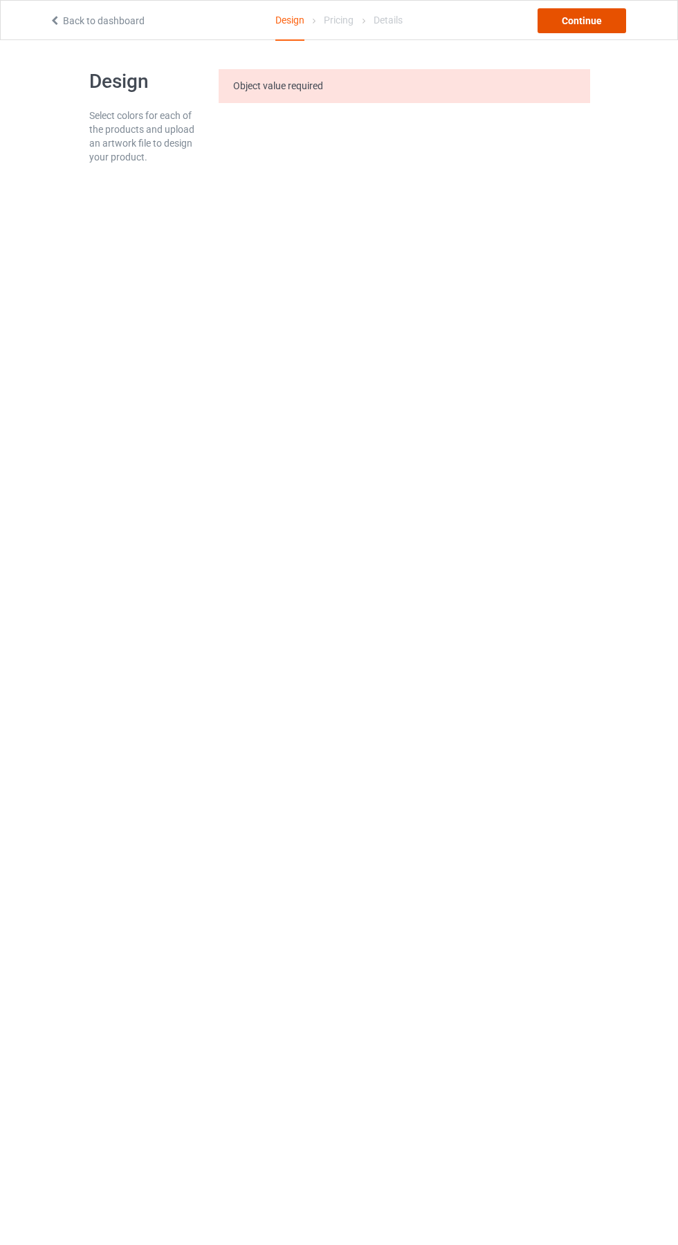
click at [589, 25] on div "Continue" at bounding box center [582, 20] width 89 height 25
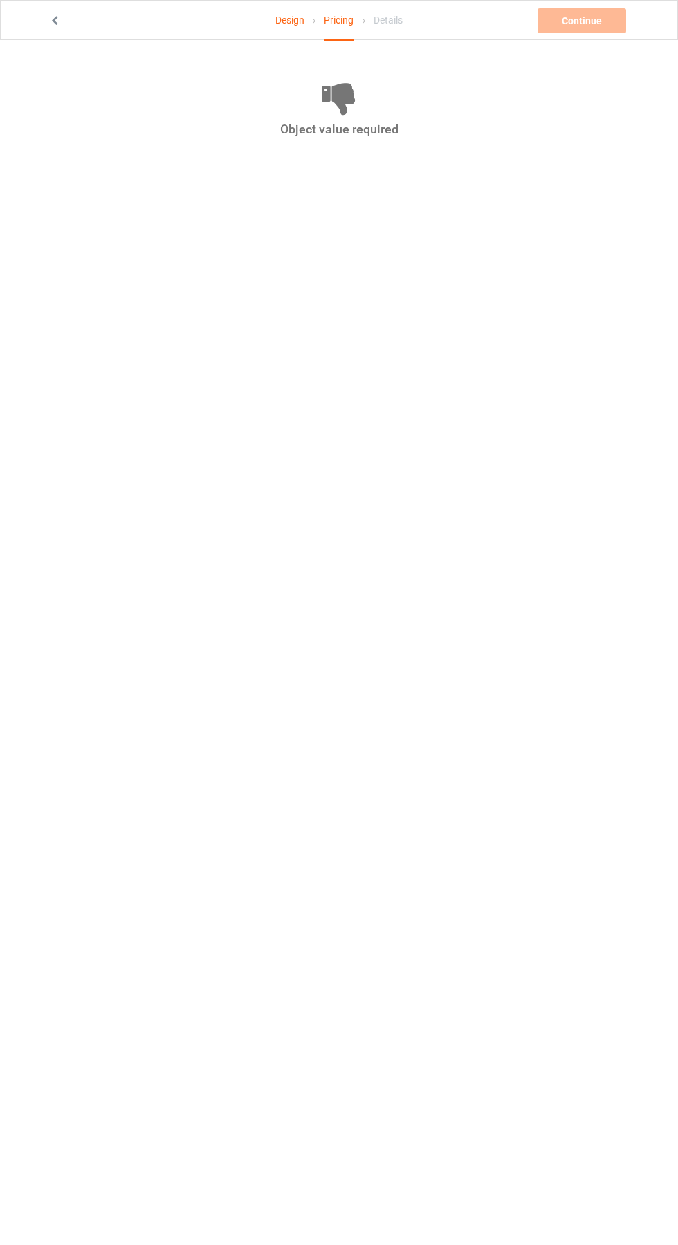
click at [55, 18] on icon at bounding box center [55, 19] width 12 height 10
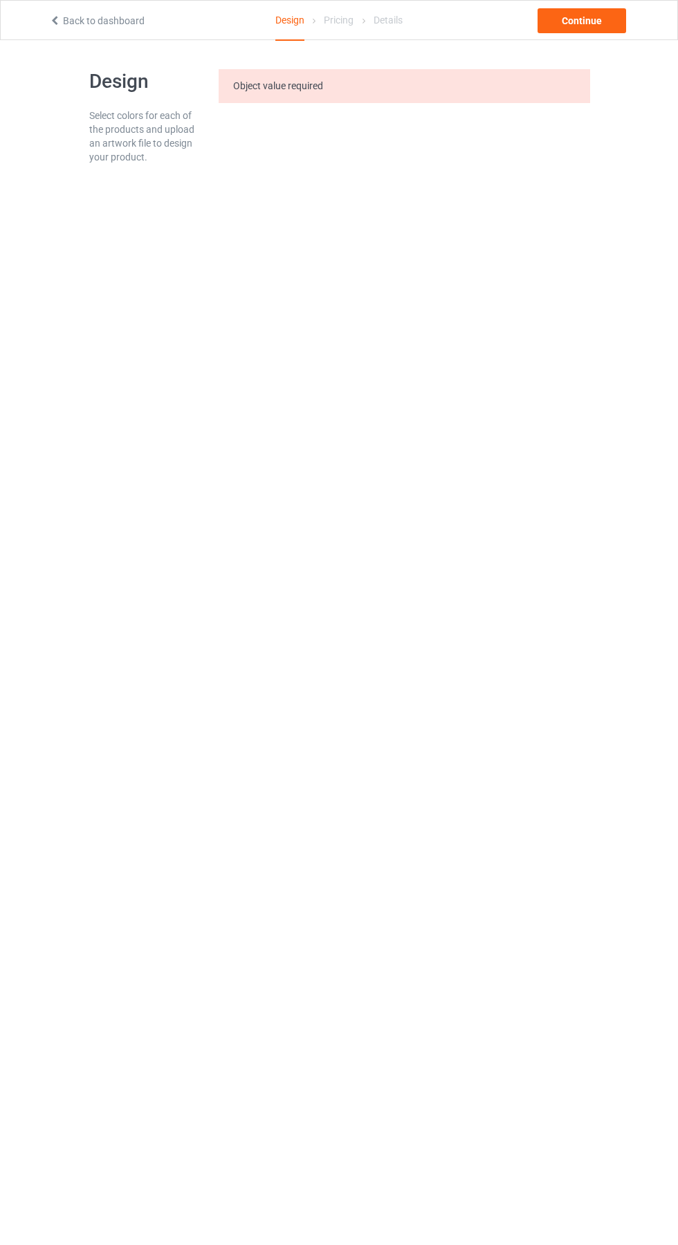
click at [55, 18] on icon at bounding box center [55, 19] width 12 height 10
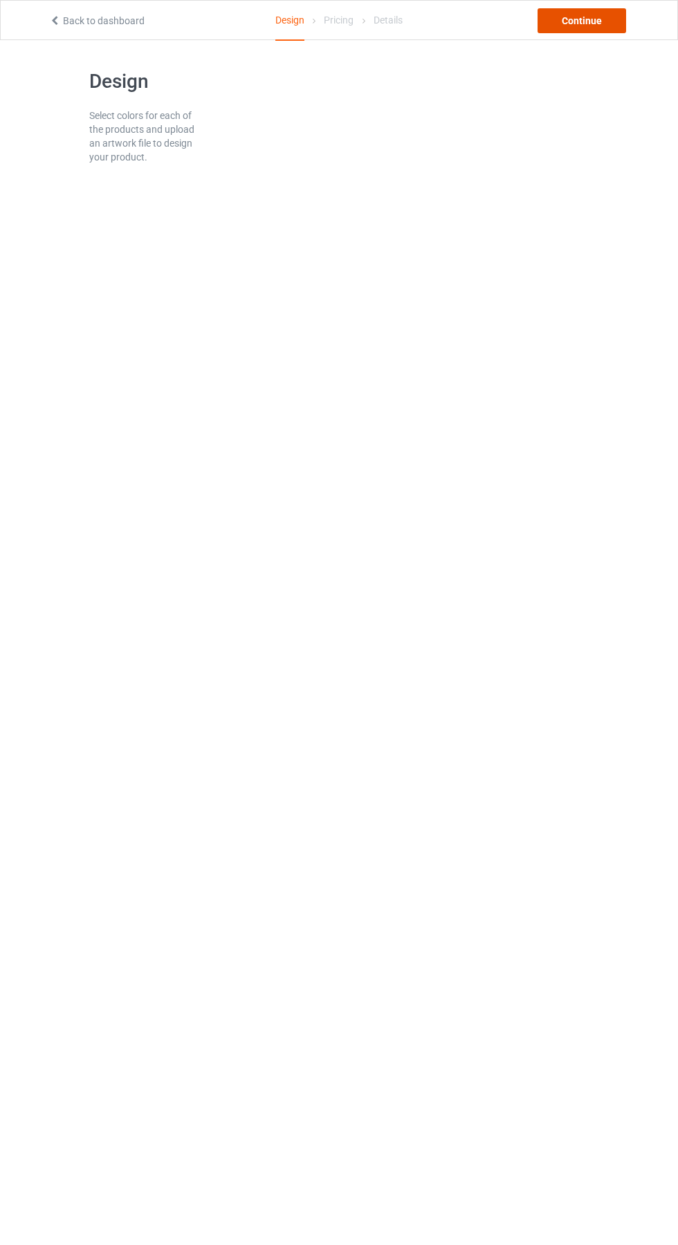
click at [590, 21] on div "Continue" at bounding box center [582, 20] width 89 height 25
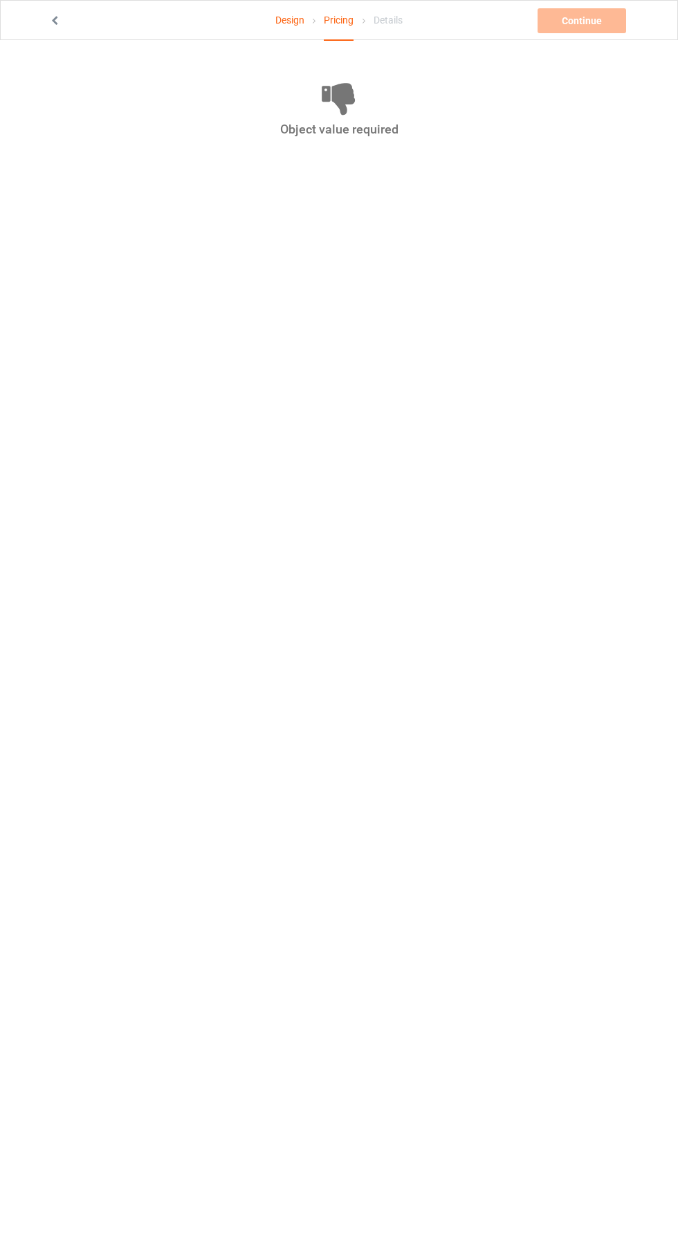
click at [56, 21] on icon at bounding box center [55, 19] width 12 height 10
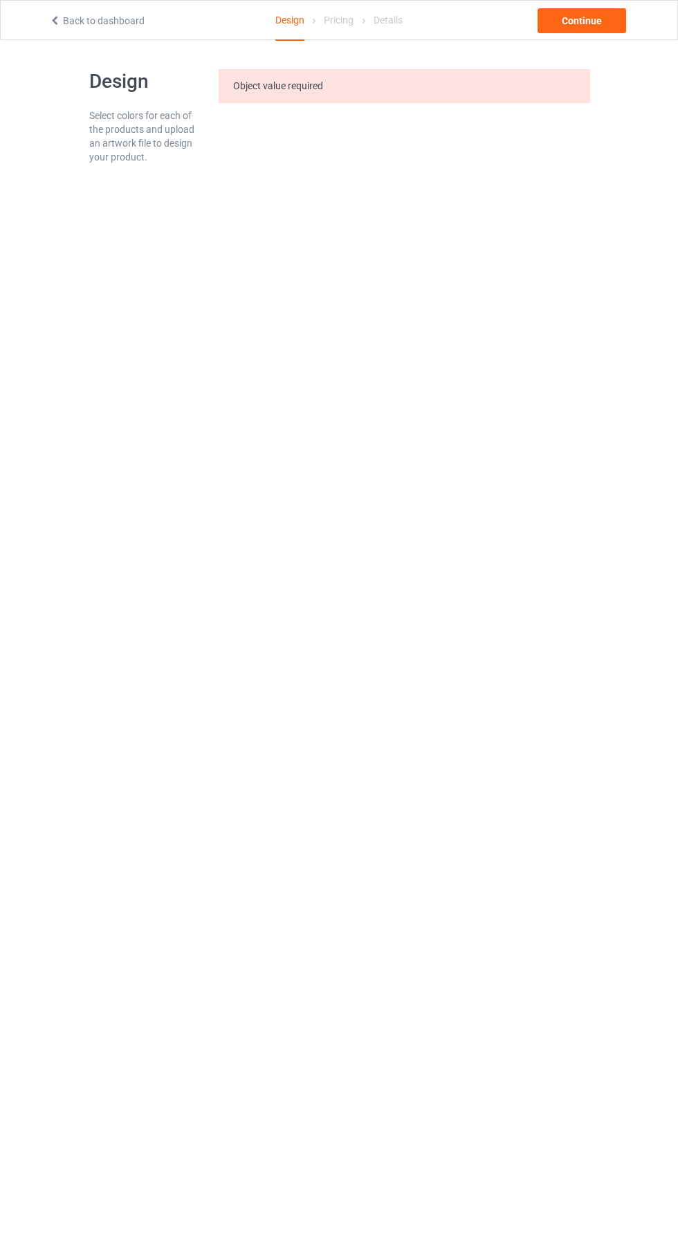
click at [80, 21] on link "Back to dashboard" at bounding box center [96, 20] width 95 height 11
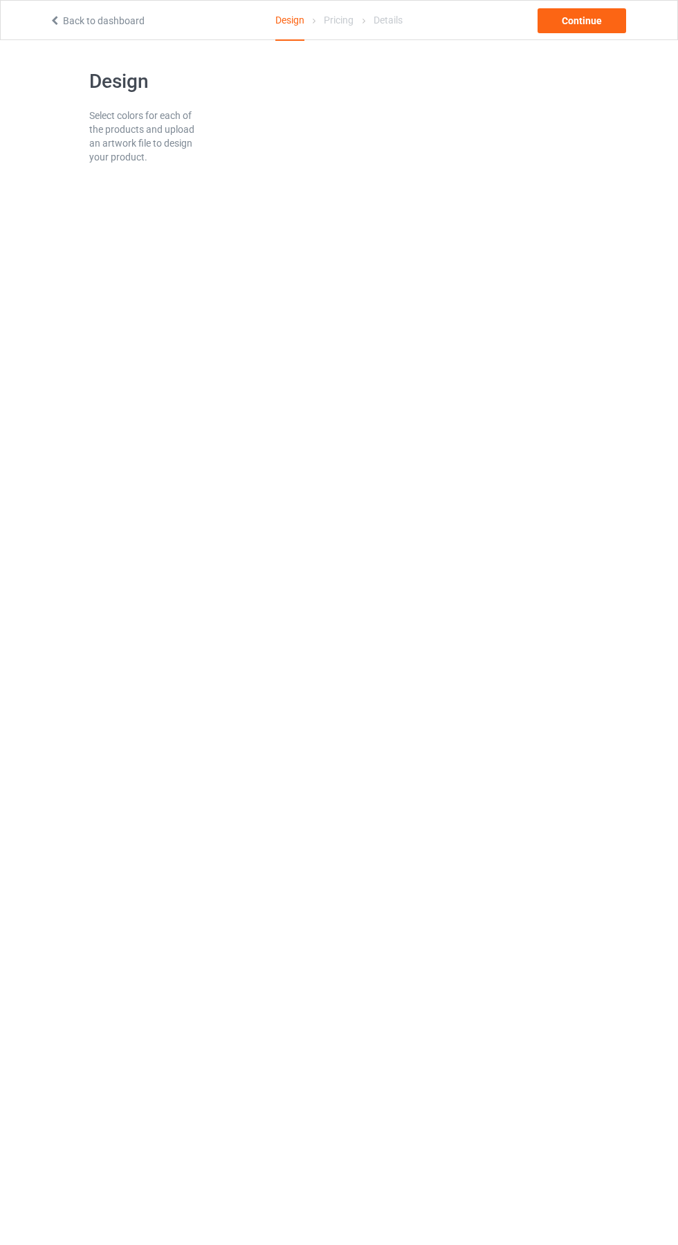
click at [601, 533] on body "Back to dashboard Design Pricing Details Continue Design Select colors for each…" at bounding box center [339, 662] width 678 height 1245
click at [556, 809] on body "Back to dashboard Design Pricing Details Continue Design Select colors for each…" at bounding box center [339, 662] width 678 height 1245
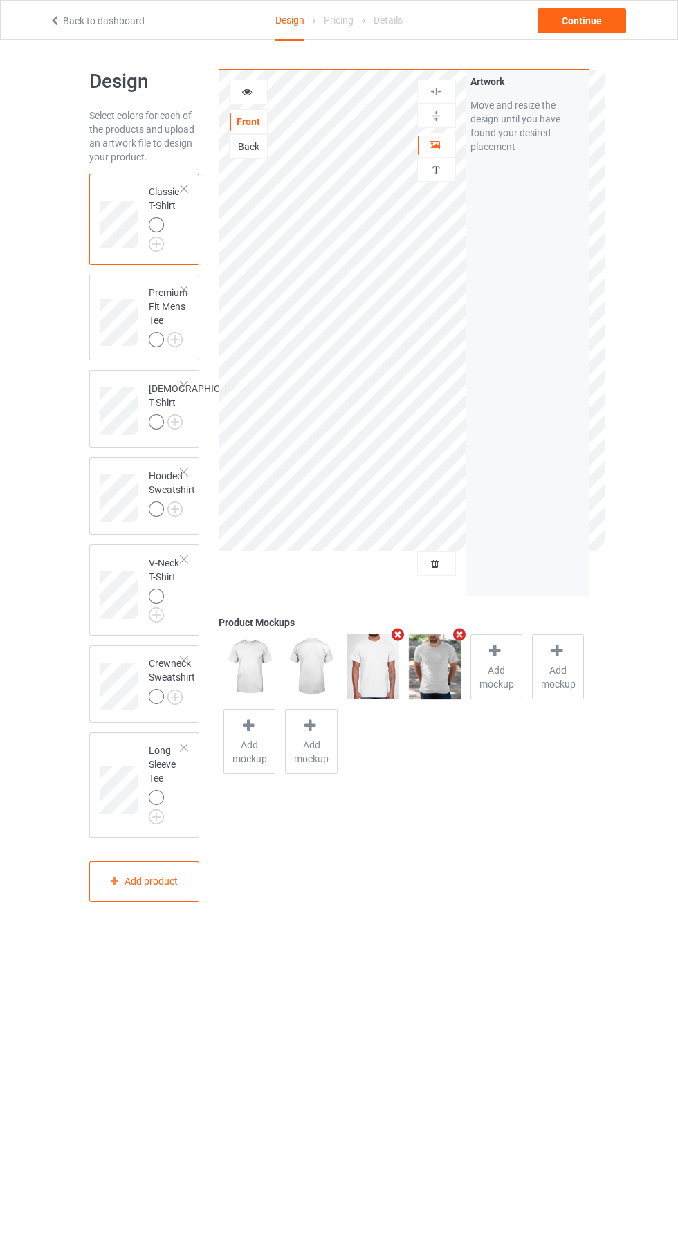
click at [259, 94] on div at bounding box center [248, 92] width 37 height 14
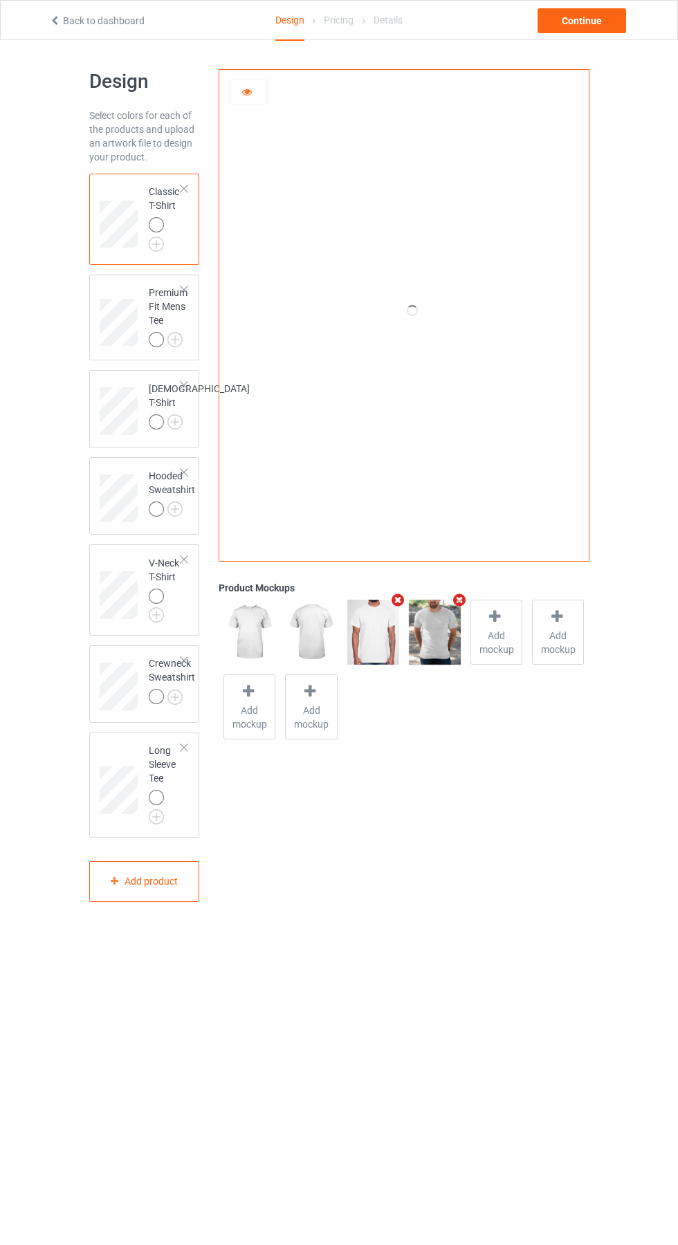
click at [625, 301] on div "Design Select colors for each of the products and upload an artwork file to des…" at bounding box center [339, 485] width 678 height 891
click at [247, 90] on icon at bounding box center [247, 90] width 12 height 10
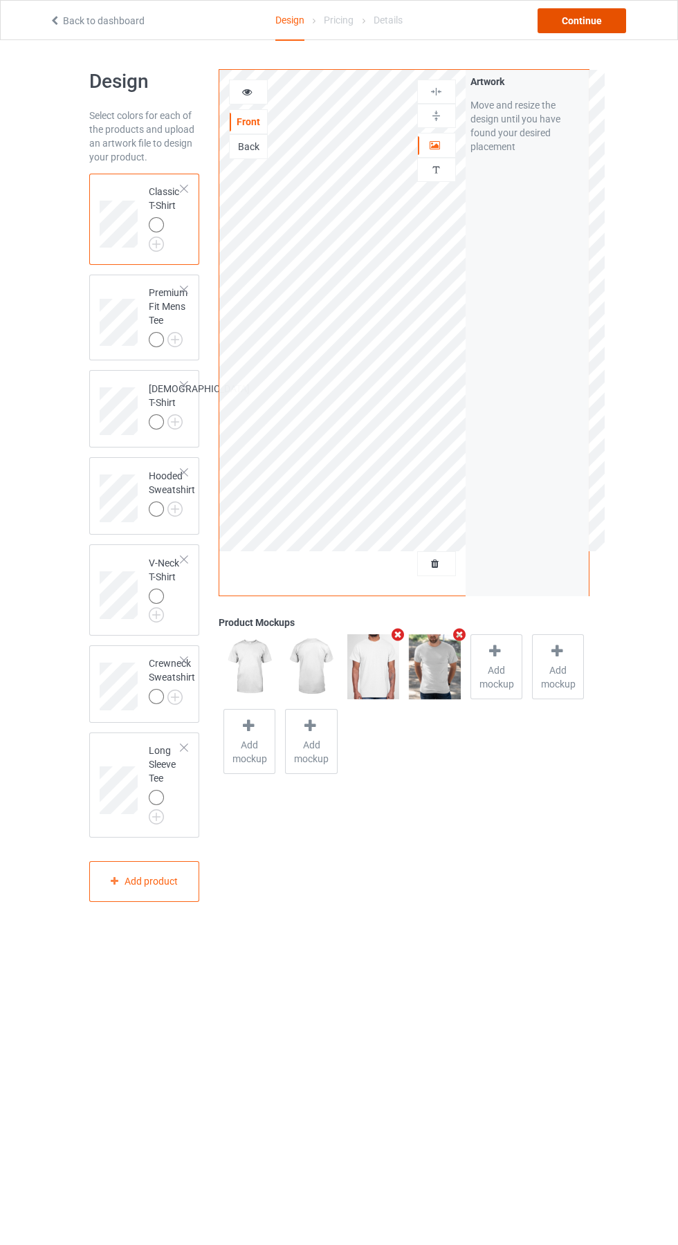
click at [592, 17] on div "Continue" at bounding box center [582, 20] width 89 height 25
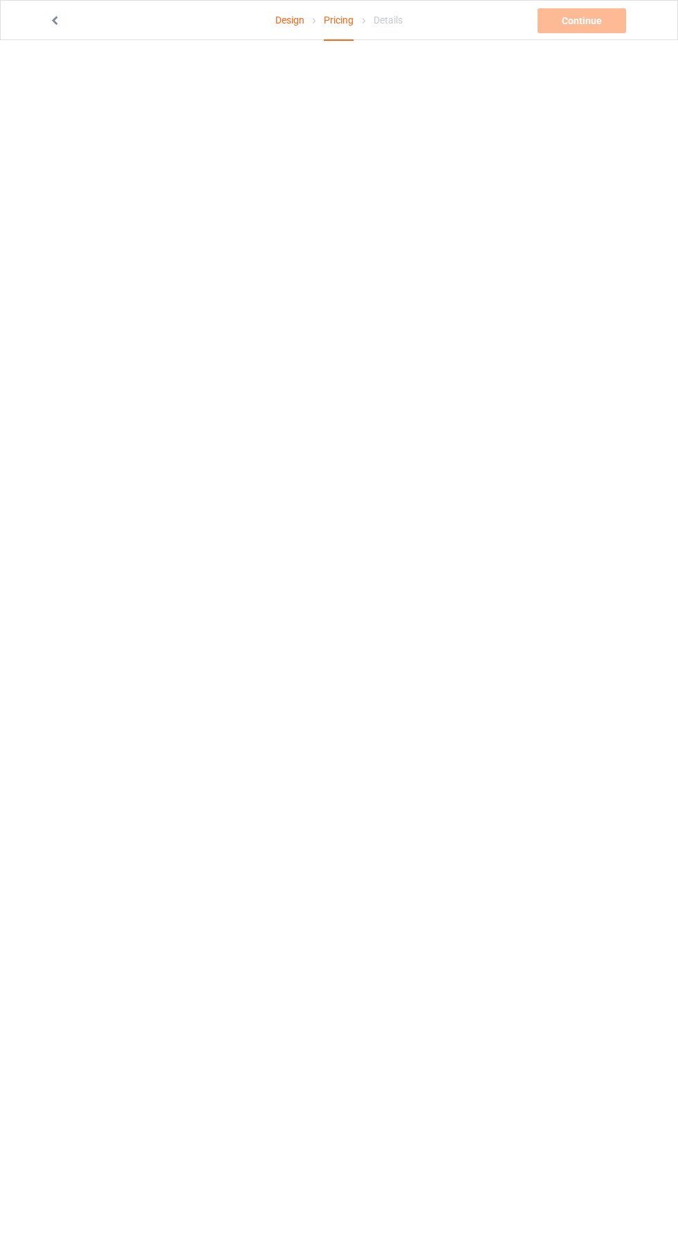
click at [62, 17] on link at bounding box center [56, 20] width 14 height 11
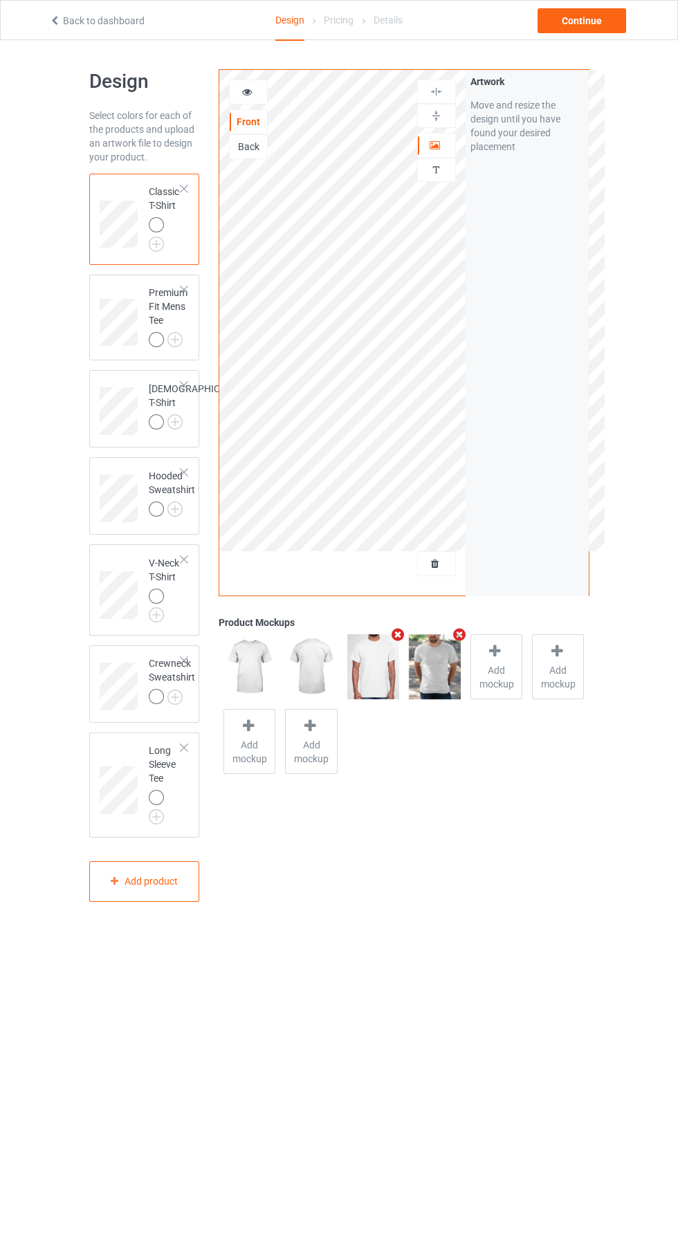
click at [259, 86] on div at bounding box center [248, 92] width 37 height 14
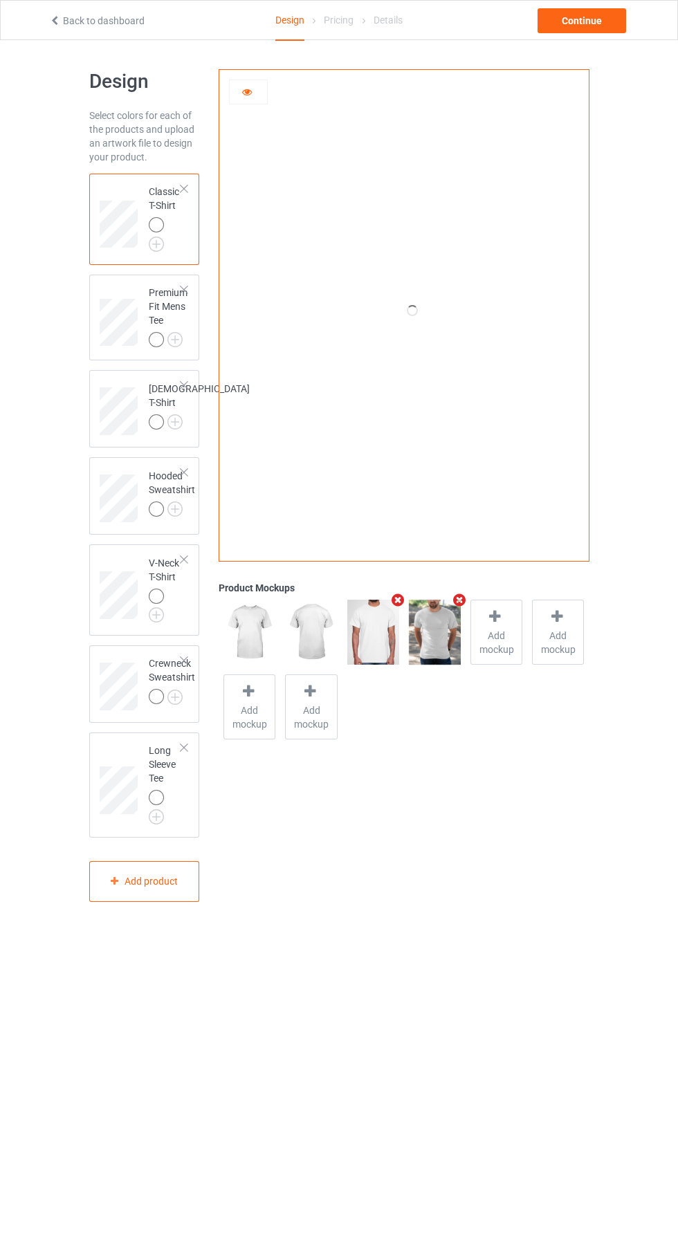
click at [252, 1069] on body "Back to dashboard Design Pricing Details Continue Design Select colors for each…" at bounding box center [339, 662] width 678 height 1245
click at [453, 906] on div "Product Mockups Add mockup Add mockup Add mockup Add mockup" at bounding box center [404, 486] width 390 height 852
click at [503, 978] on body "Back to dashboard Design Pricing Details Continue Design Select colors for each…" at bounding box center [339, 662] width 678 height 1245
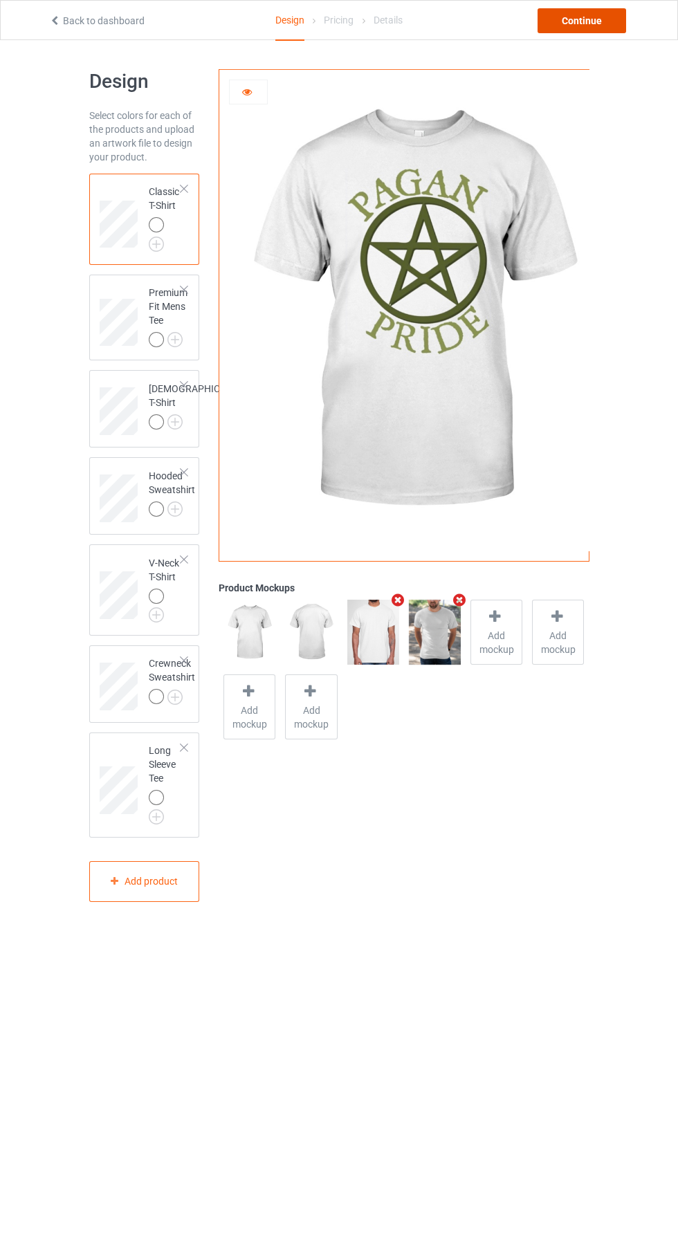
click at [591, 12] on div "Continue" at bounding box center [582, 20] width 89 height 25
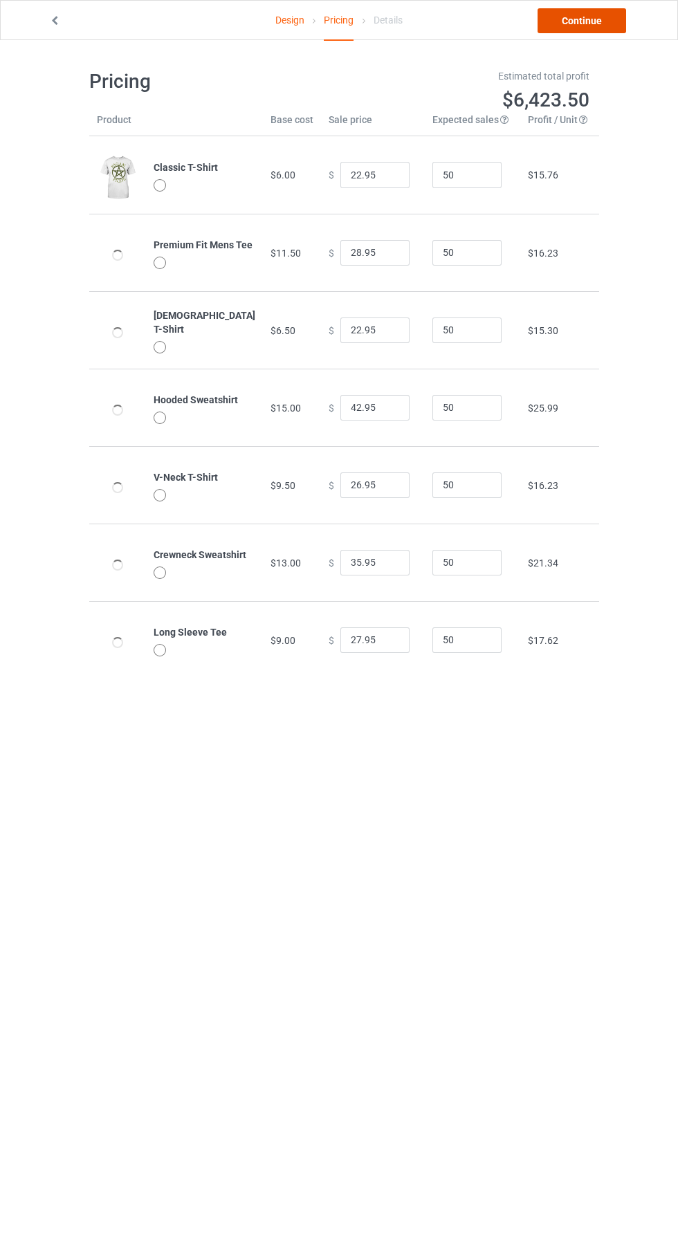
click at [592, 32] on link "Continue" at bounding box center [582, 20] width 89 height 25
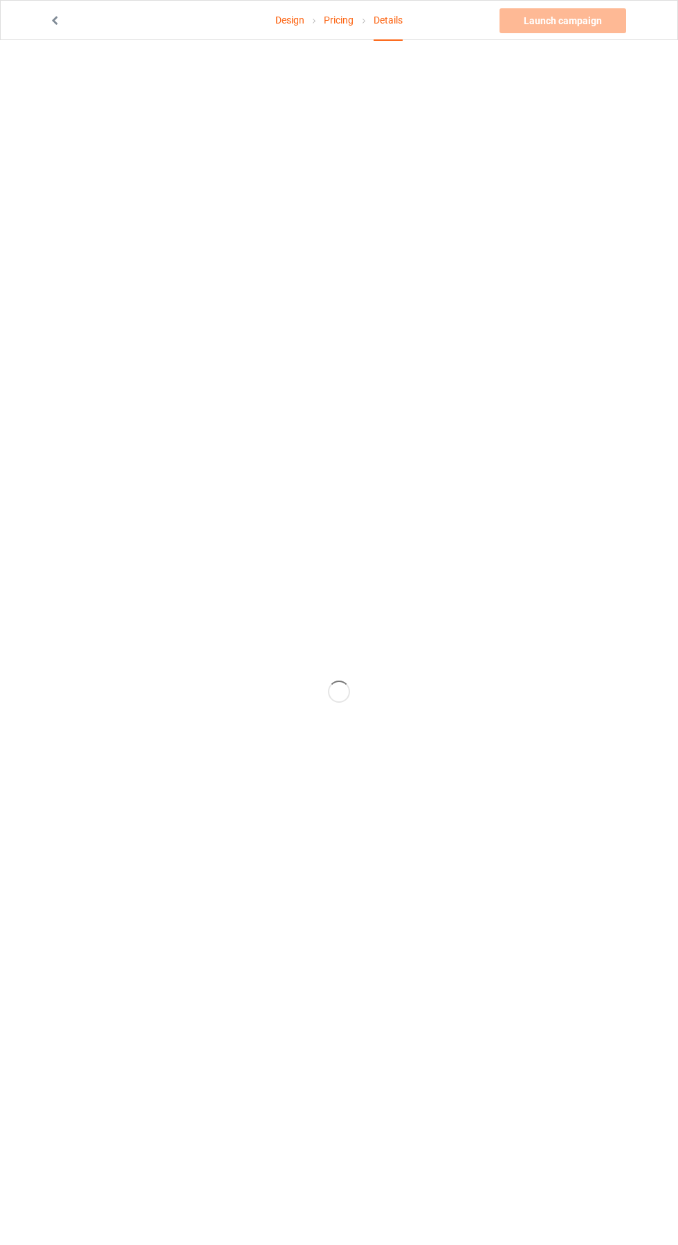
click at [55, 21] on icon at bounding box center [55, 19] width 12 height 10
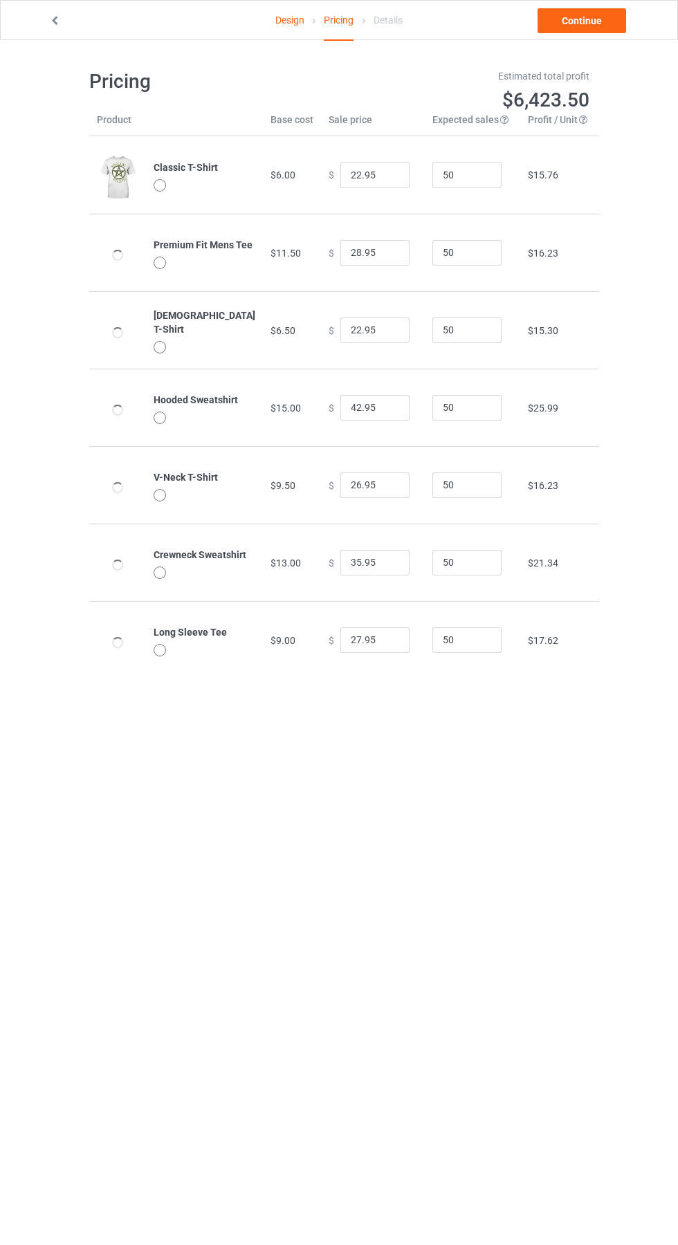
click at [609, 805] on body "Design Pricing Details Continue Pricing Estimated total profit $6,423.50 Produc…" at bounding box center [339, 662] width 678 height 1245
click at [593, 30] on link "Continue" at bounding box center [582, 20] width 89 height 25
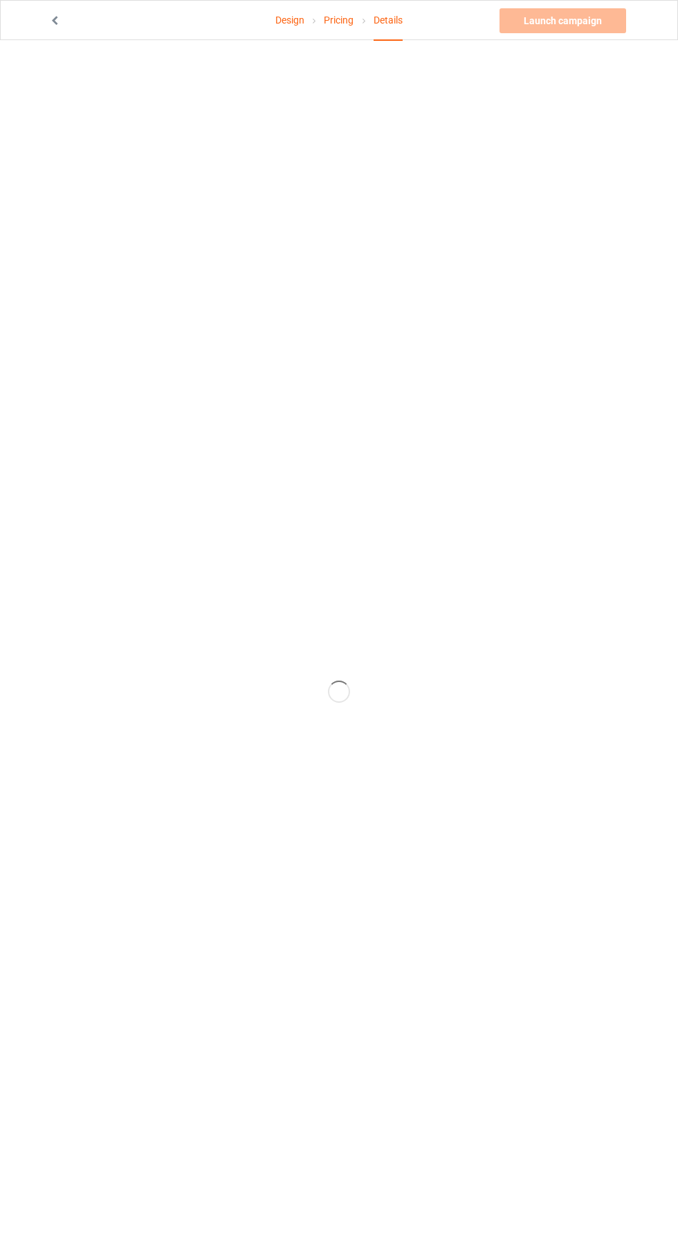
click at [51, 19] on icon at bounding box center [55, 19] width 12 height 10
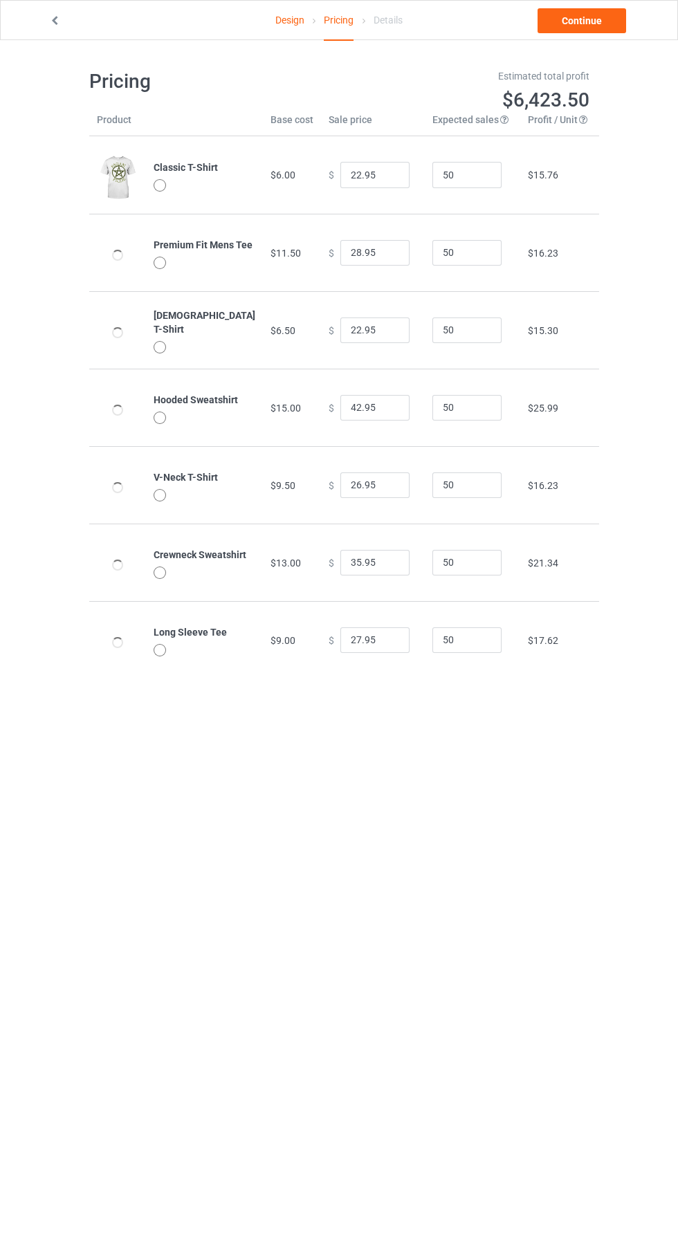
click at [515, 944] on body "Design Pricing Details Continue Pricing Estimated total profit $6,423.50 Produc…" at bounding box center [339, 662] width 678 height 1245
click at [558, 1001] on body "Design Pricing Details Continue Pricing Estimated total profit $6,423.50 Produc…" at bounding box center [339, 662] width 678 height 1245
click at [641, 353] on div "Design Pricing Details Continue Pricing Estimated total profit $6,423.50 Produc…" at bounding box center [339, 374] width 678 height 668
click at [599, 31] on link "Continue" at bounding box center [582, 20] width 89 height 25
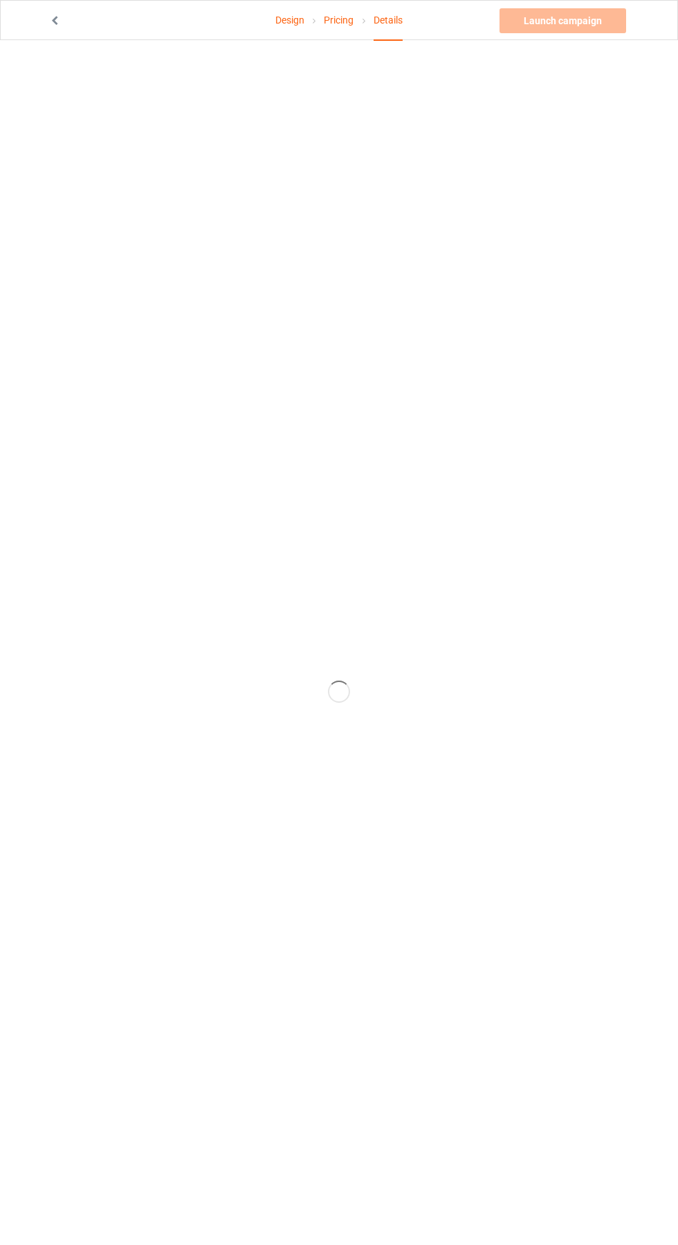
click at [56, 21] on icon at bounding box center [55, 19] width 12 height 10
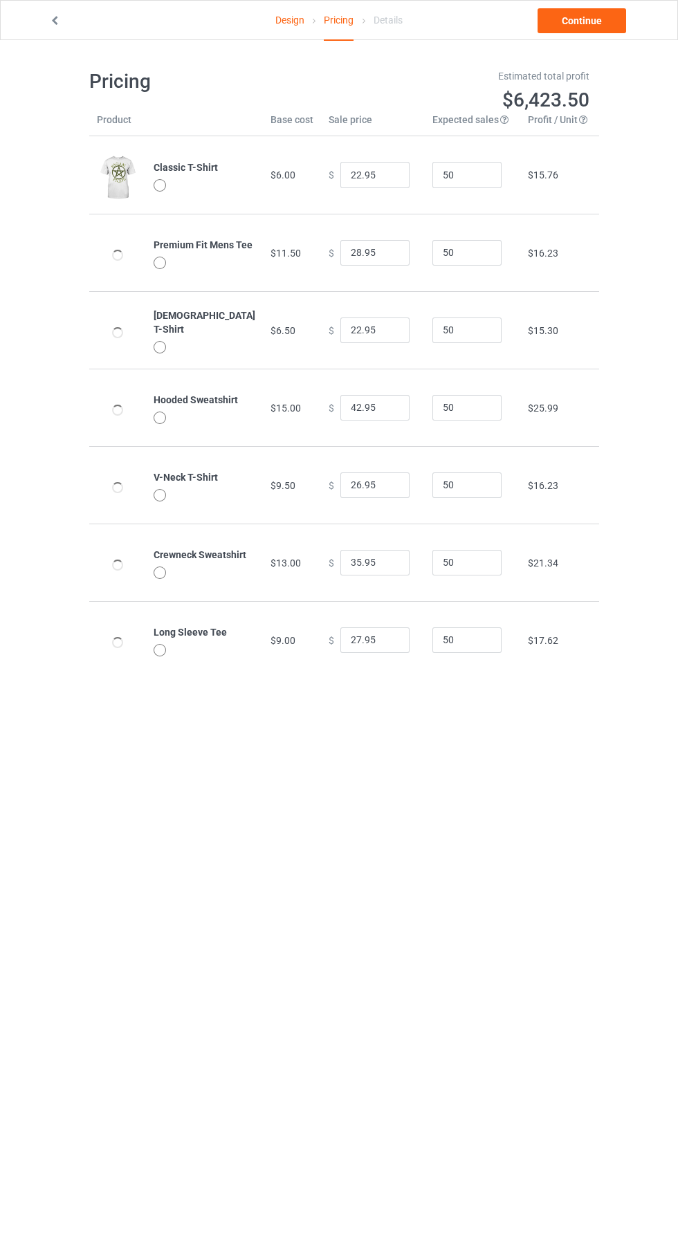
click at [625, 560] on div "Design Pricing Details Continue Pricing Estimated total profit $6,423.50 Produc…" at bounding box center [339, 374] width 678 height 668
click at [508, 1056] on body "Design Pricing Details Continue Pricing Estimated total profit $6,423.50 Produc…" at bounding box center [339, 662] width 678 height 1245
click at [608, 29] on link "Continue" at bounding box center [582, 20] width 89 height 25
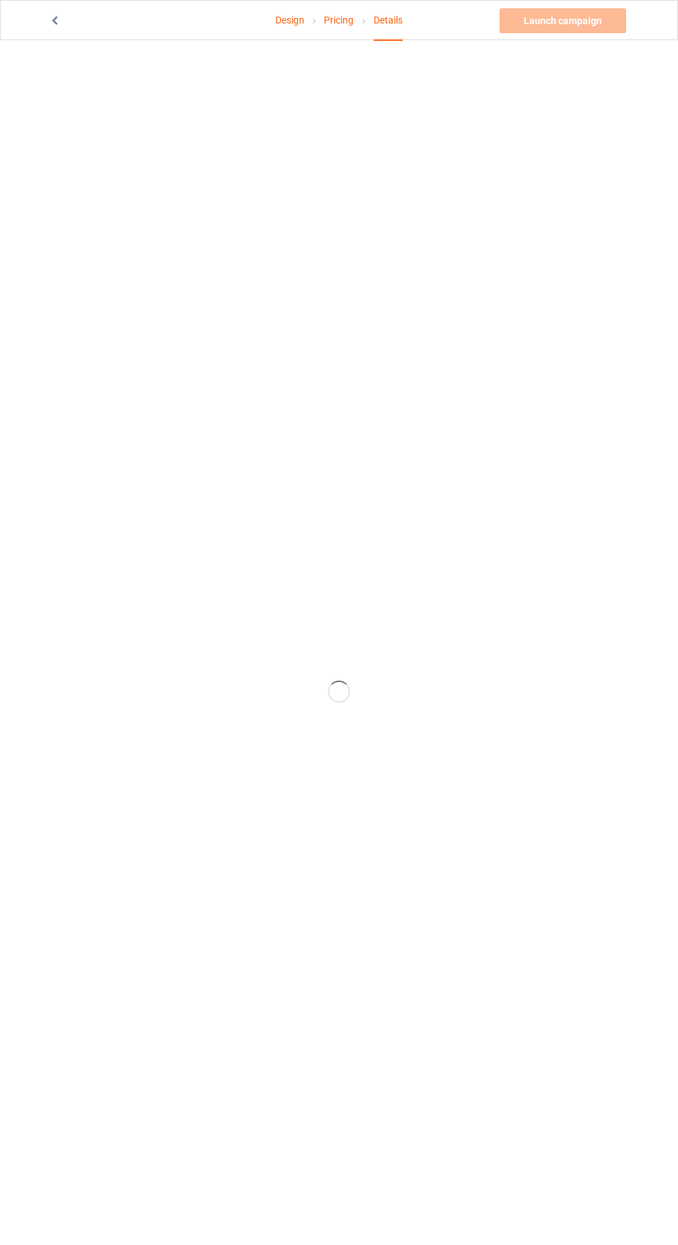
click at [56, 21] on icon at bounding box center [55, 19] width 12 height 10
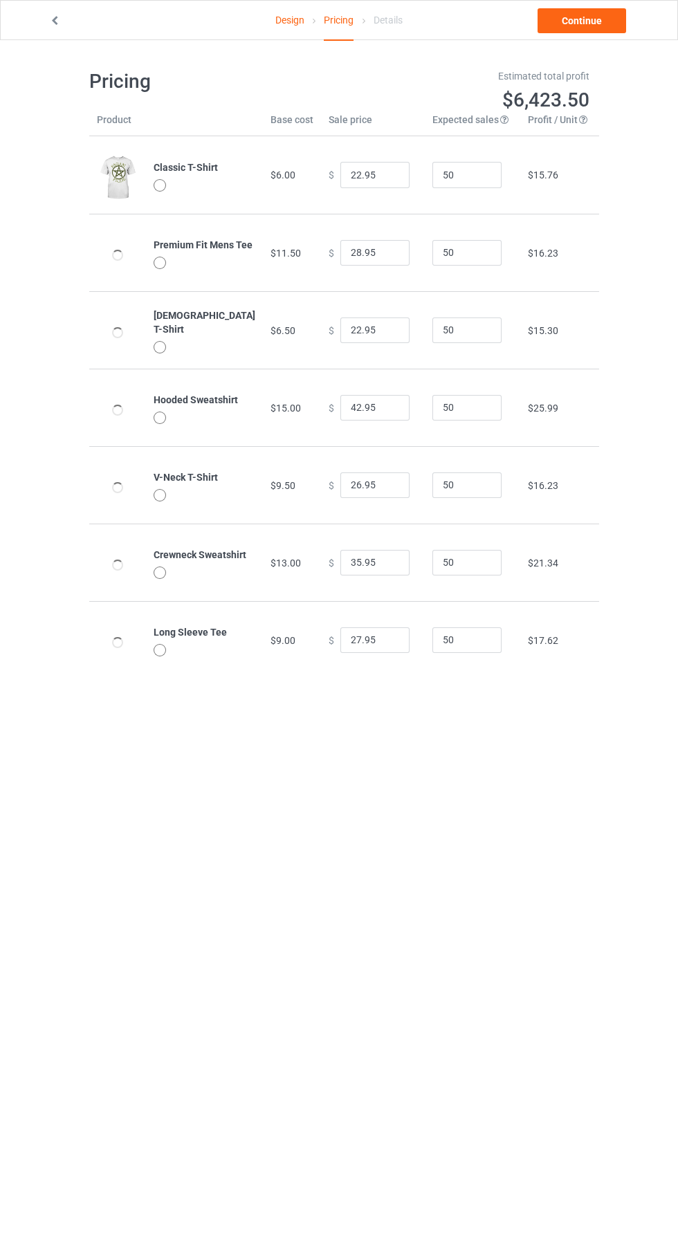
click at [111, 1036] on body "Design Pricing Details Continue Pricing Estimated total profit $6,423.50 Produc…" at bounding box center [339, 662] width 678 height 1245
click at [592, 31] on link "Continue" at bounding box center [582, 20] width 89 height 25
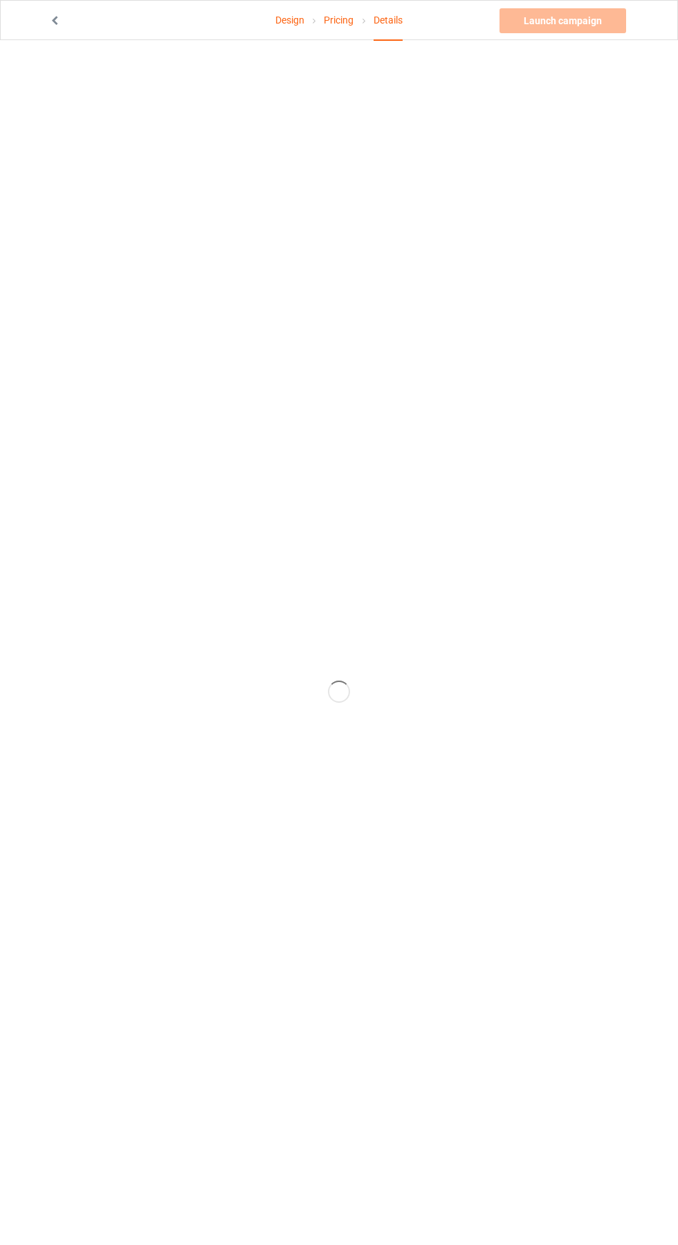
click at [56, 21] on icon at bounding box center [55, 19] width 12 height 10
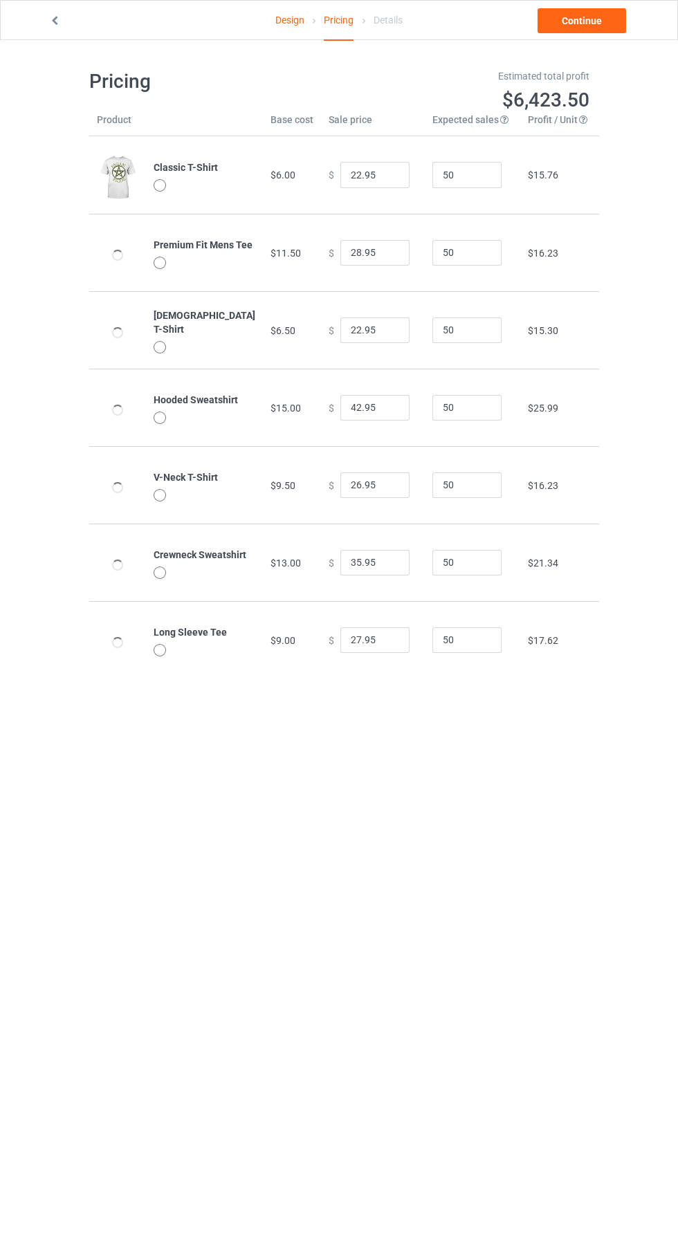
click at [62, 19] on link at bounding box center [56, 20] width 14 height 11
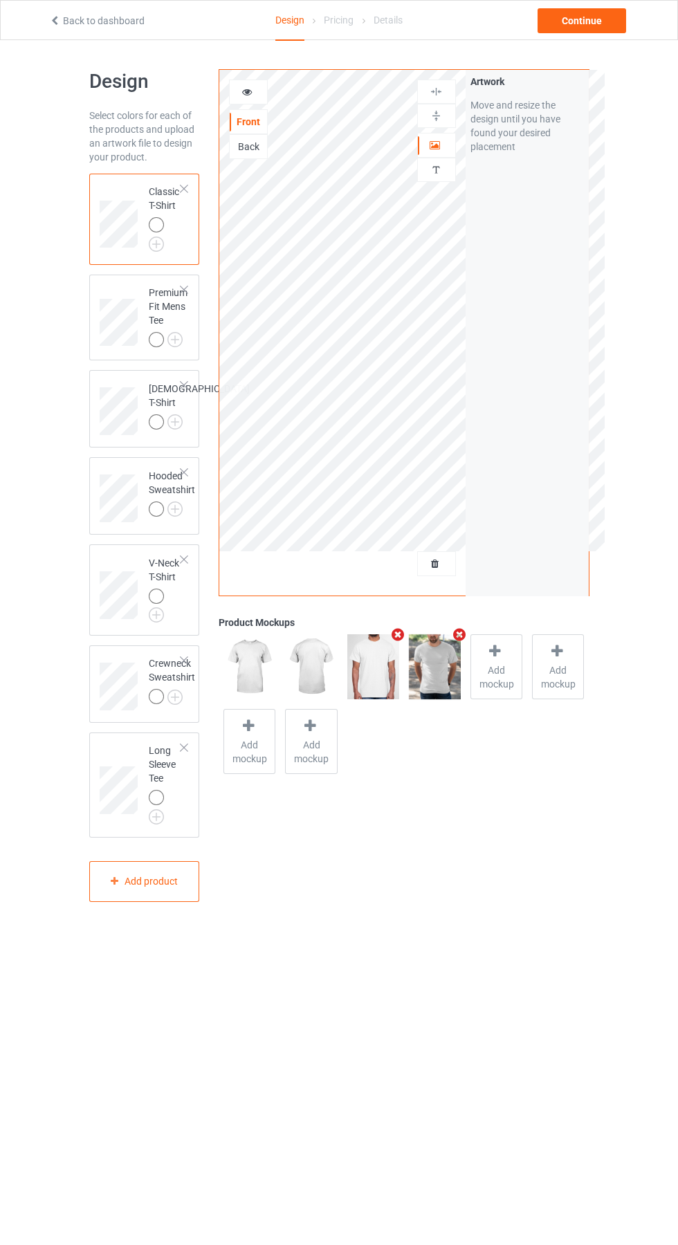
click at [248, 92] on icon at bounding box center [247, 90] width 12 height 10
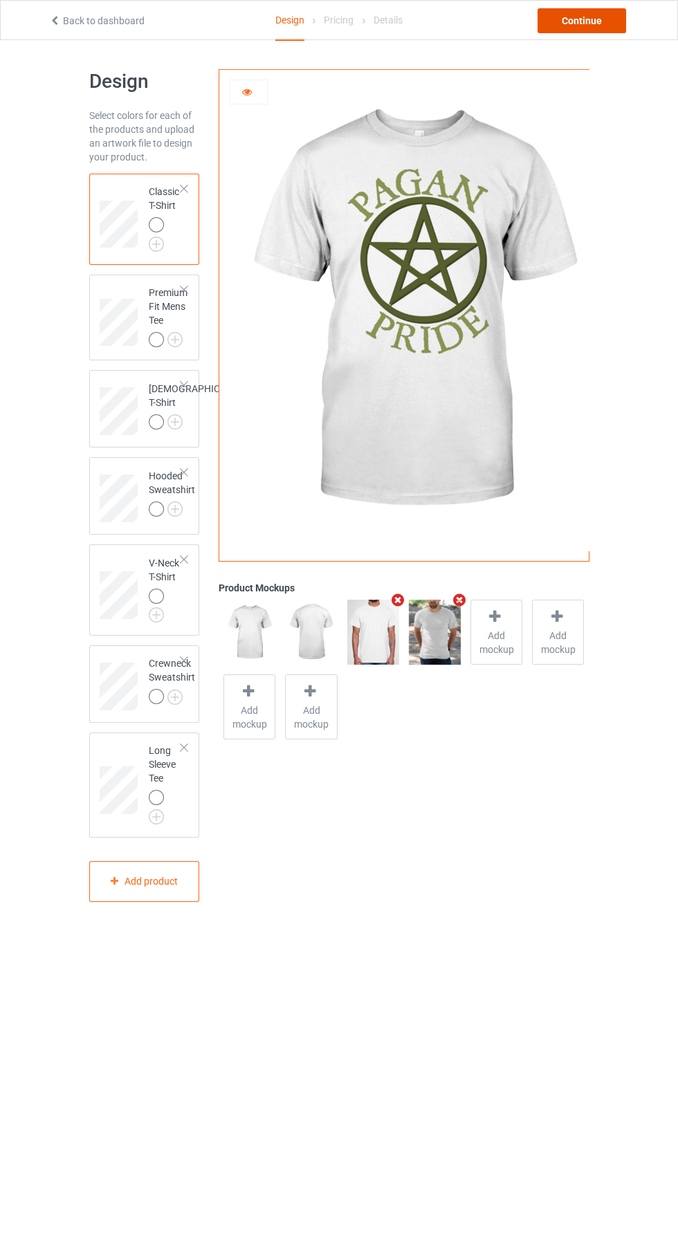
click at [584, 15] on div "Continue" at bounding box center [582, 20] width 89 height 25
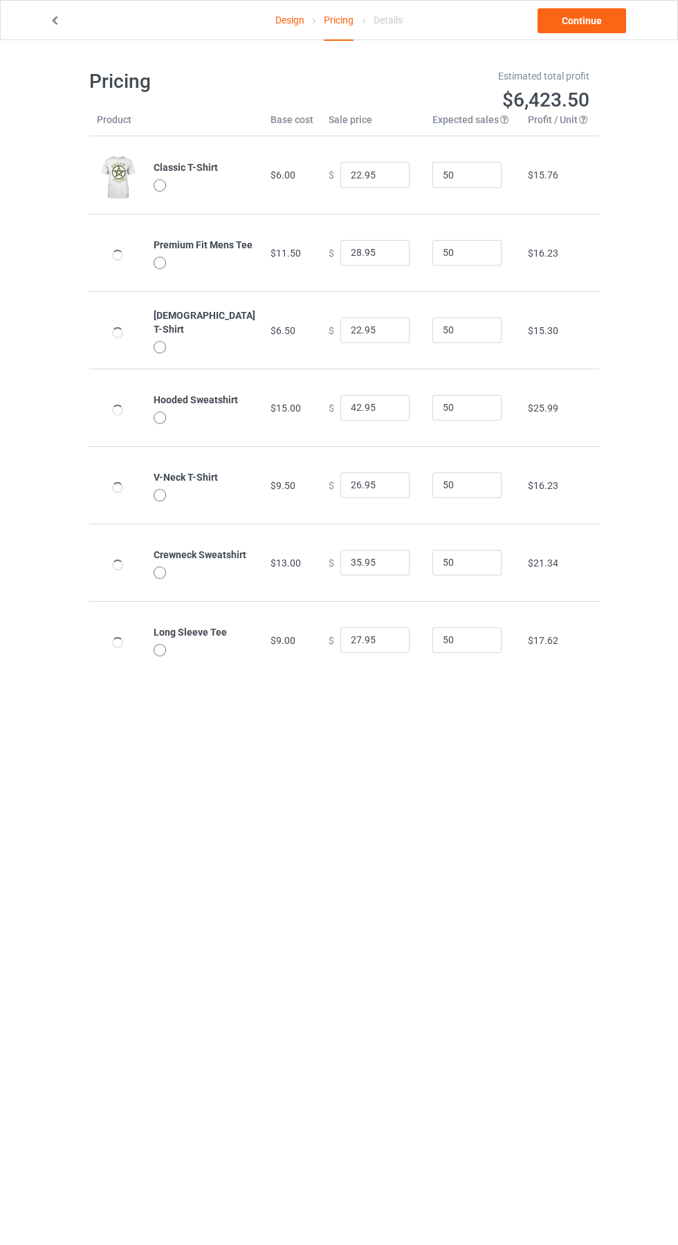
click at [281, 1009] on body "Design Pricing Details Continue Pricing Estimated total profit $6,423.50 Produc…" at bounding box center [339, 662] width 678 height 1245
click at [533, 868] on body "Design Pricing Details Continue Pricing Estimated total profit $6,423.50 Produc…" at bounding box center [339, 662] width 678 height 1245
click at [591, 21] on link "Continue" at bounding box center [582, 20] width 89 height 25
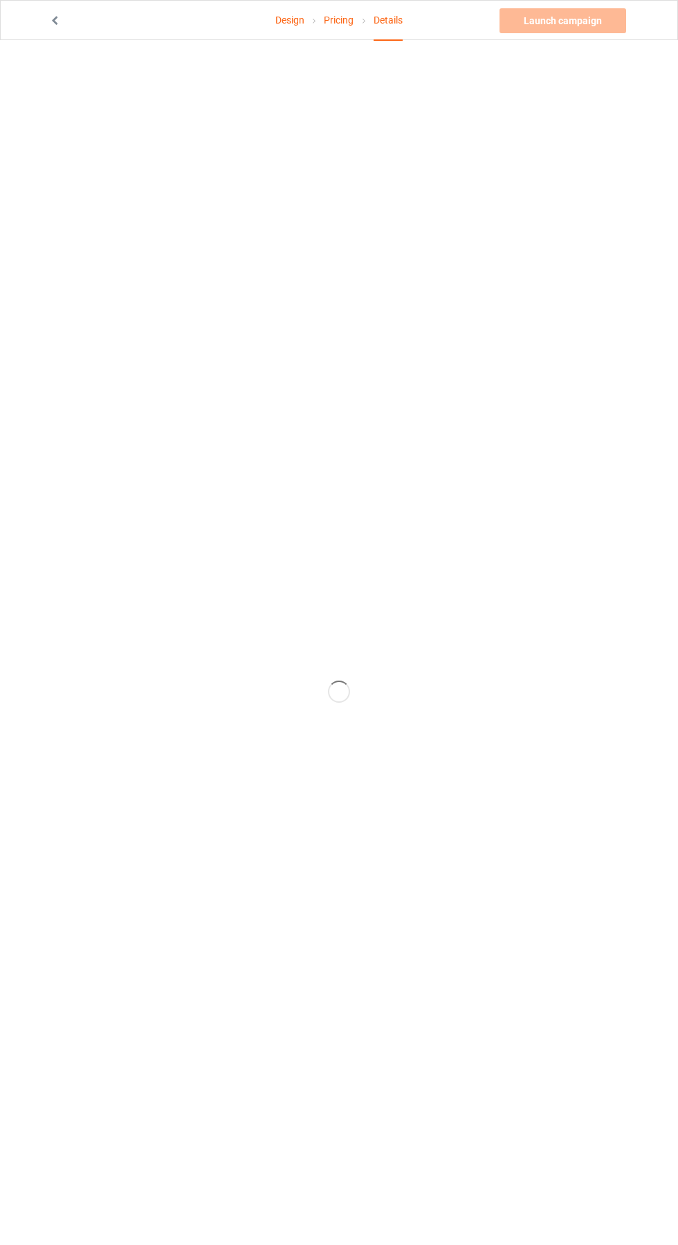
click at [55, 20] on icon at bounding box center [55, 19] width 12 height 10
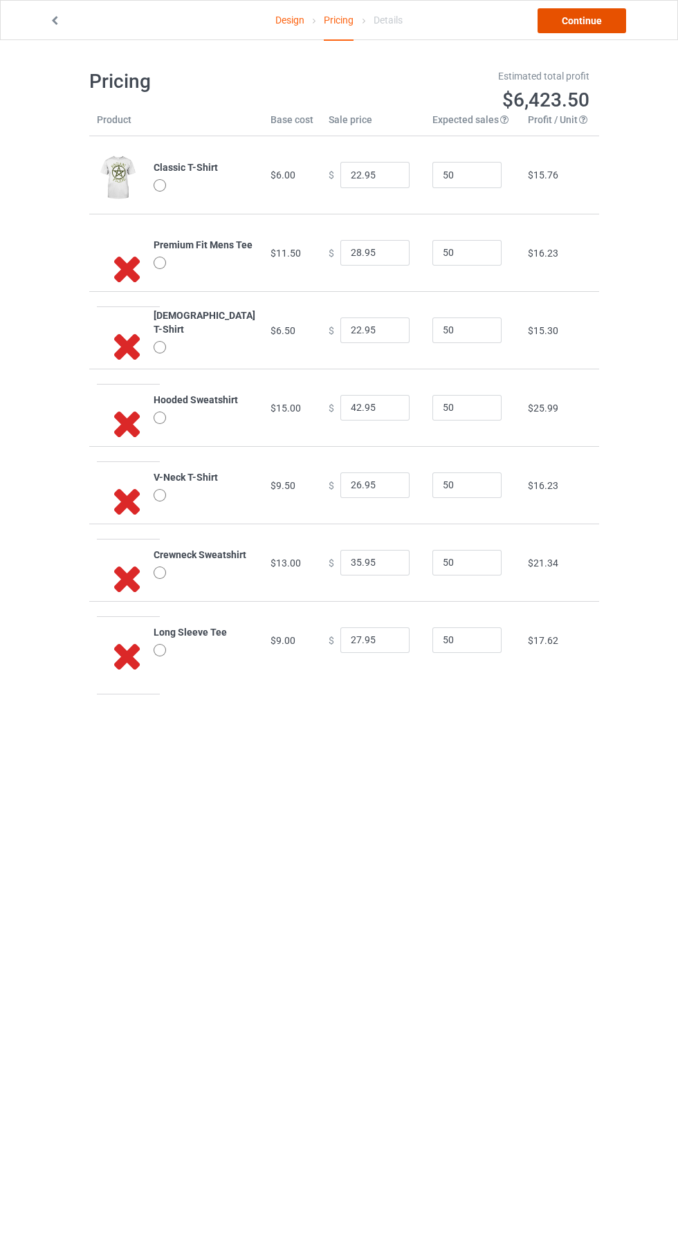
click at [588, 21] on link "Continue" at bounding box center [582, 20] width 89 height 25
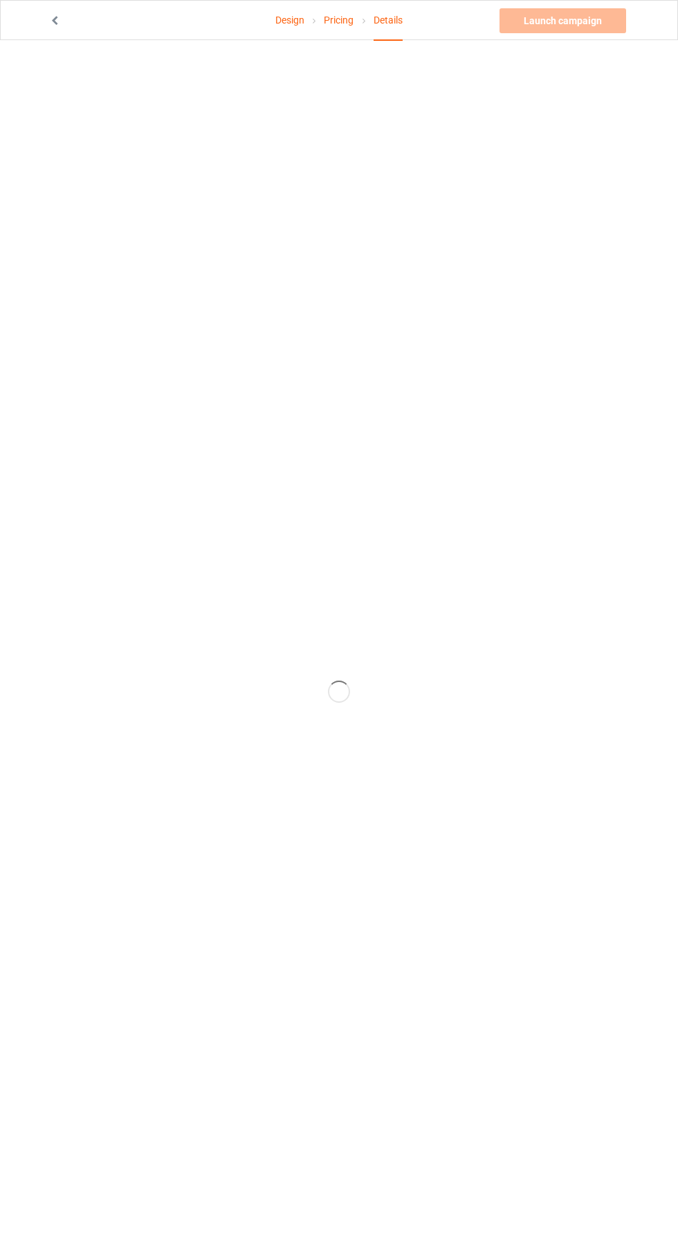
click at [56, 21] on icon at bounding box center [55, 19] width 12 height 10
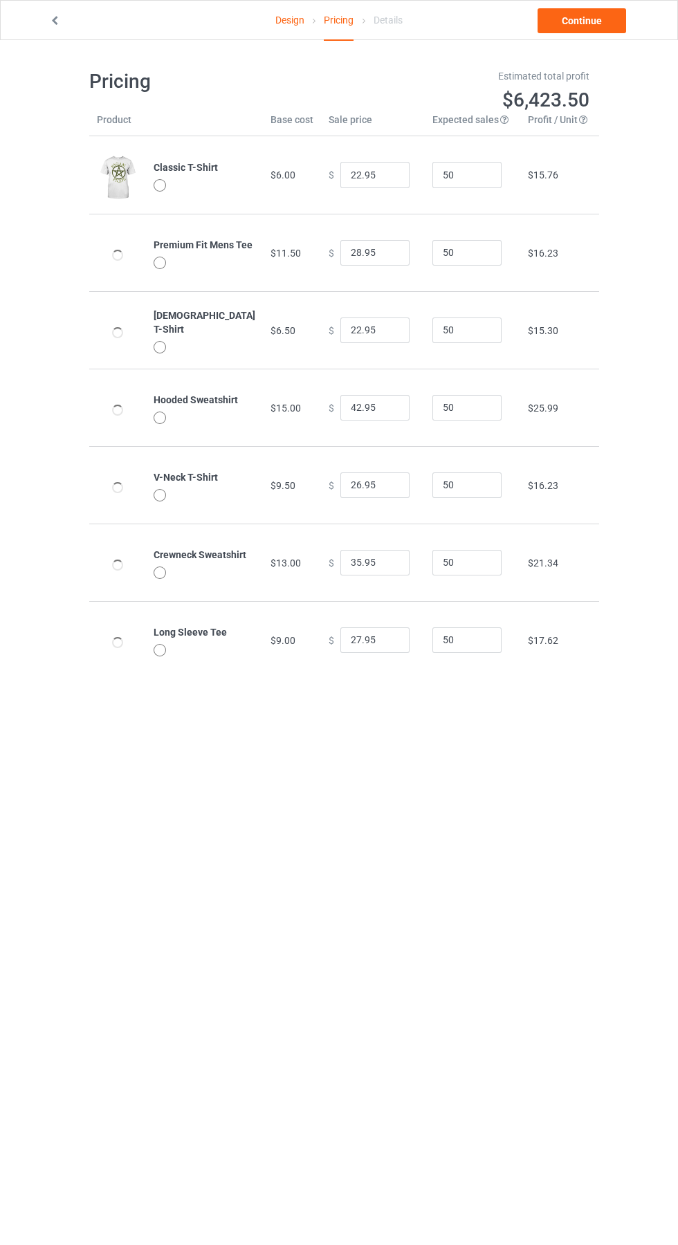
click at [61, 26] on link at bounding box center [56, 20] width 14 height 11
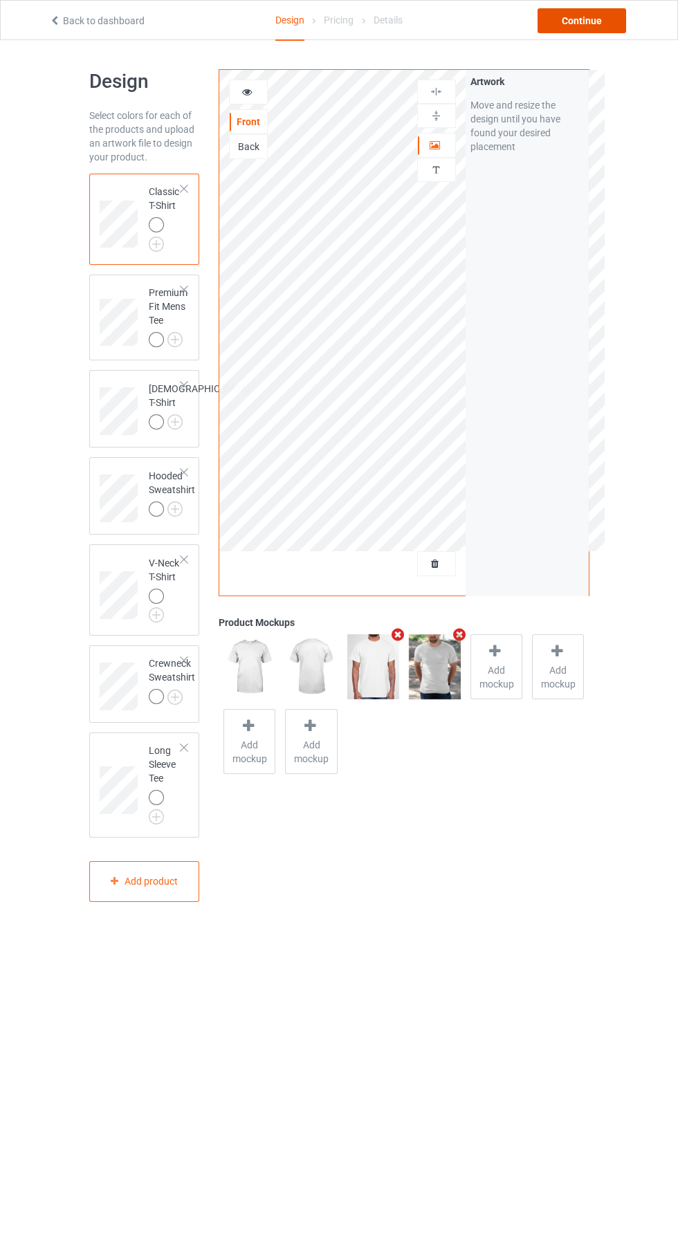
click at [591, 28] on div "Continue" at bounding box center [582, 20] width 89 height 25
click at [576, 24] on div "Continue" at bounding box center [582, 20] width 89 height 25
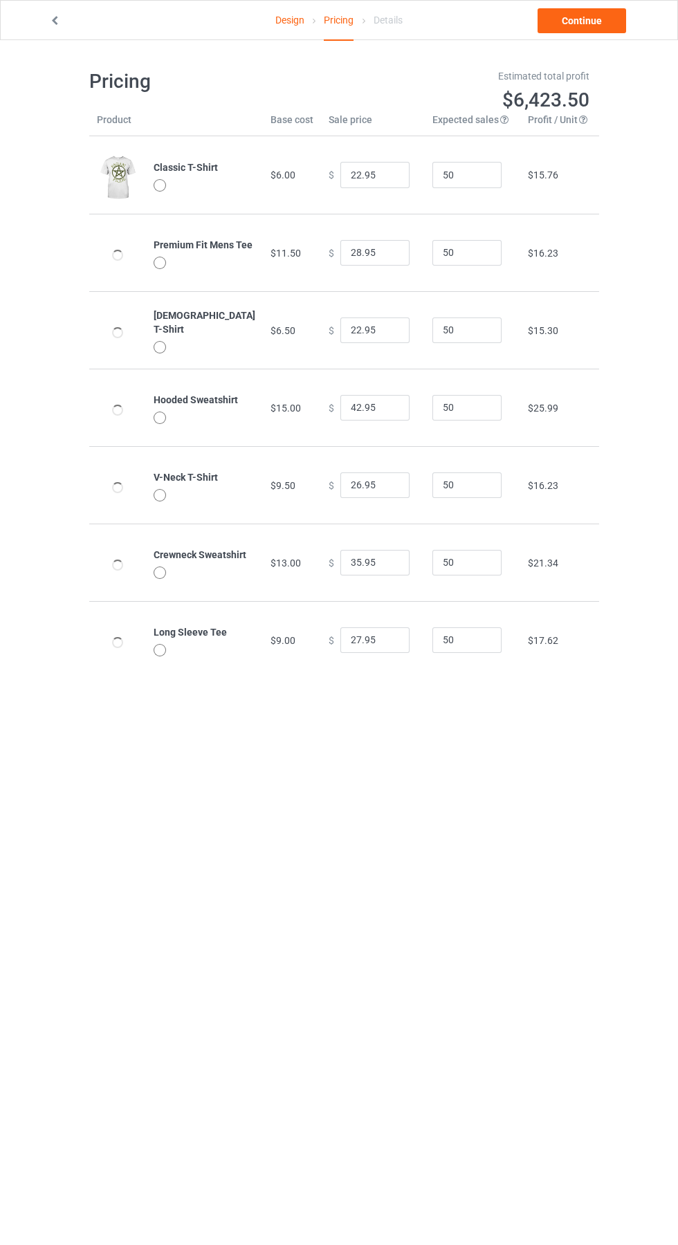
click at [612, 904] on body "Design Pricing Details Continue Pricing Estimated total profit $6,423.50 Produc…" at bounding box center [339, 662] width 678 height 1245
click at [639, 262] on div "Design Pricing Details Continue Pricing Estimated total profit $6,423.50 Produc…" at bounding box center [339, 374] width 678 height 668
click at [585, 21] on link "Continue" at bounding box center [582, 20] width 89 height 25
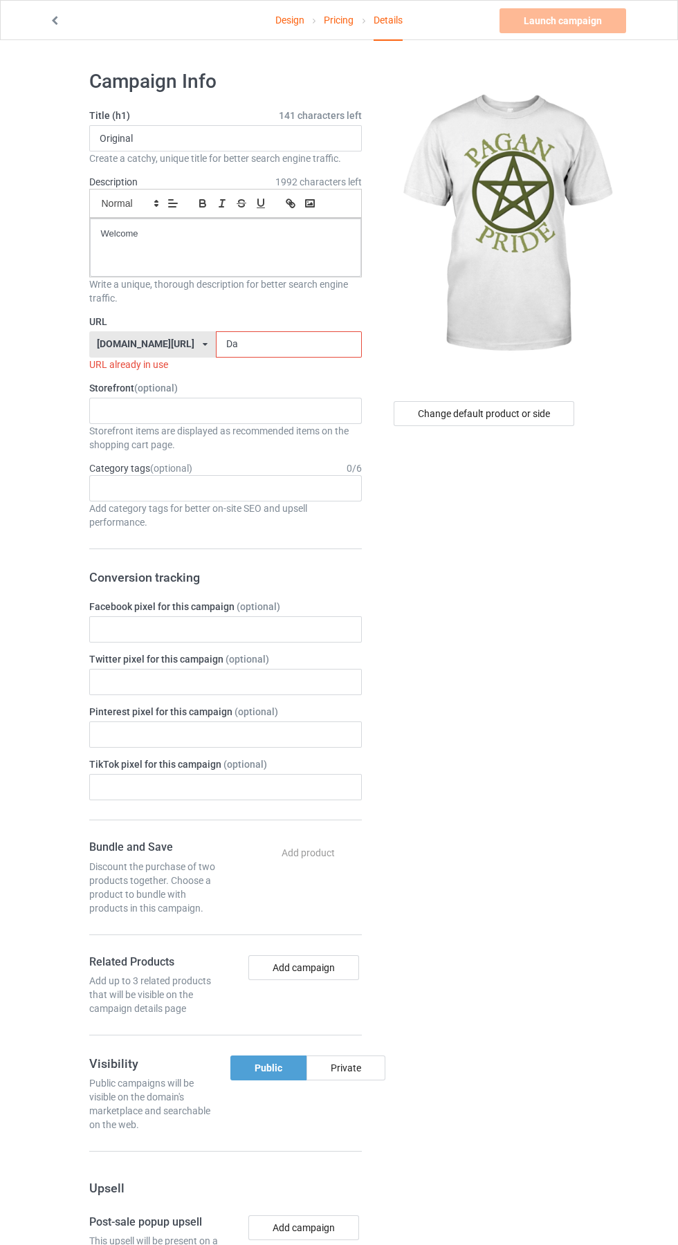
click at [282, 345] on input "Da" at bounding box center [289, 344] width 146 height 26
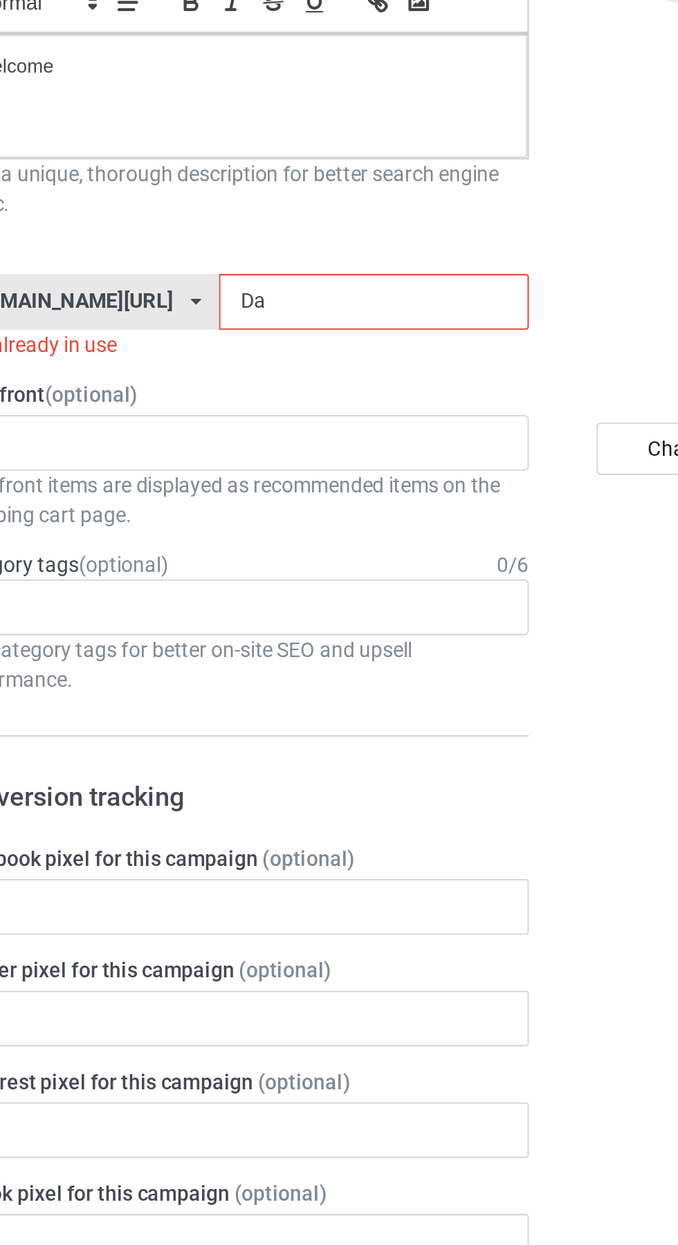
type input "Dat"
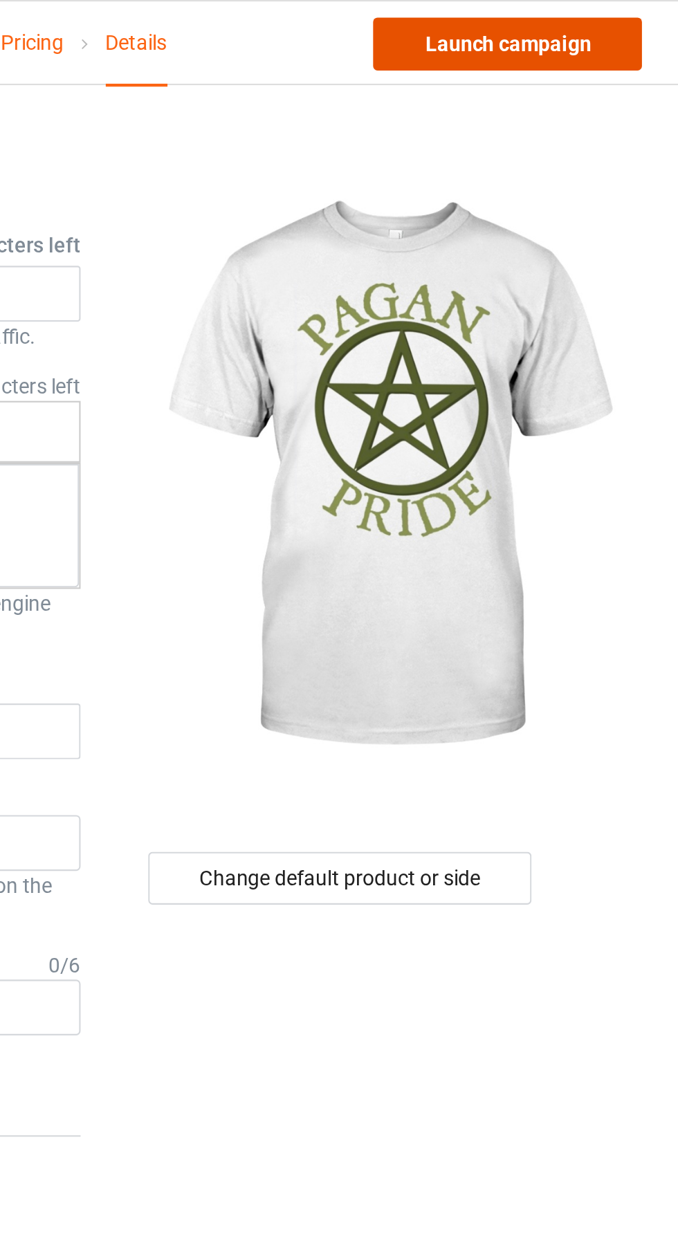
click at [599, 18] on link "Launch campaign" at bounding box center [563, 20] width 127 height 25
